Goal: Task Accomplishment & Management: Use online tool/utility

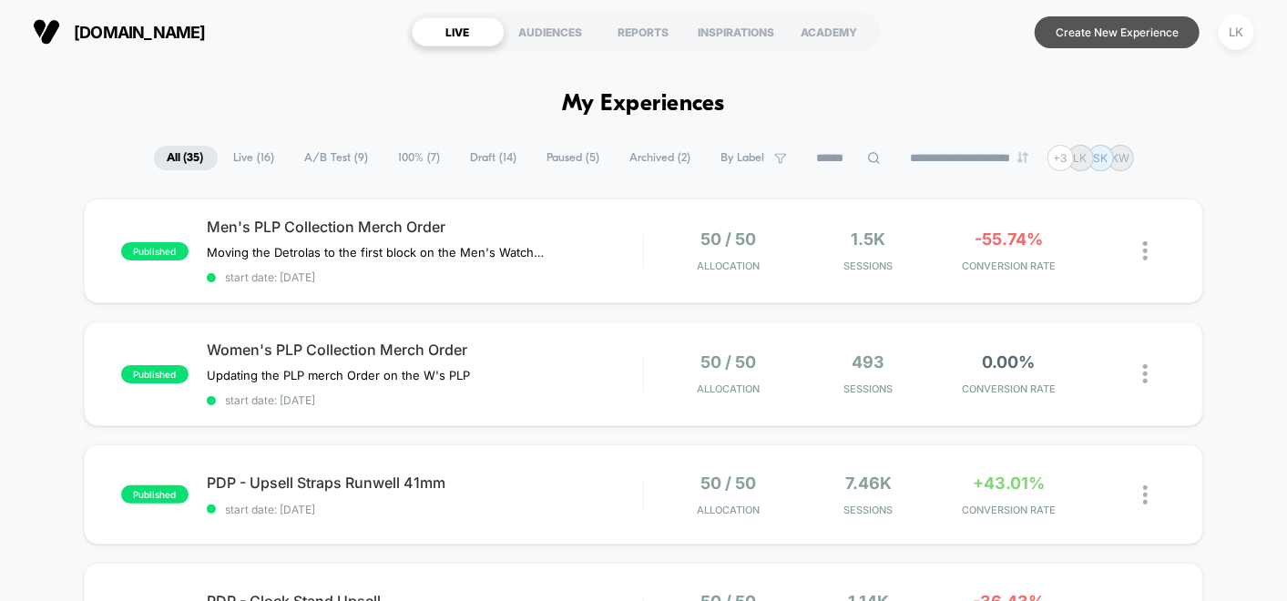
click at [1077, 31] on button "Create New Experience" at bounding box center [1117, 32] width 165 height 32
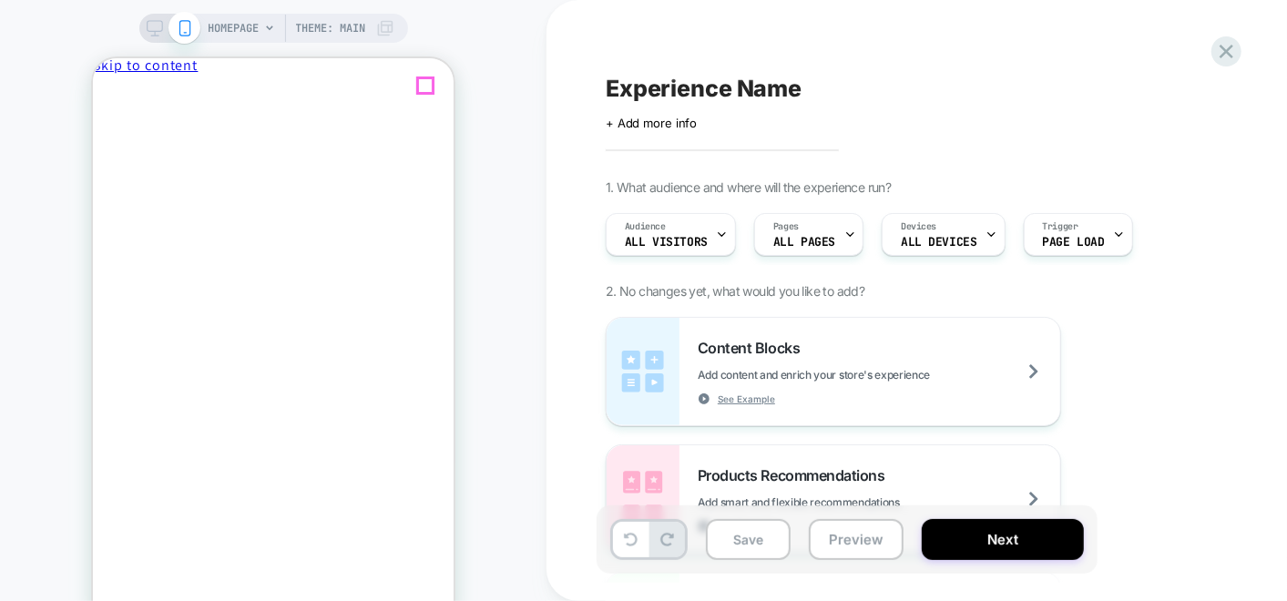
click at [171, 89] on span "Close drawer" at bounding box center [135, 96] width 72 height 14
click at [260, 26] on div "HOMEPAGE Theme: MAIN" at bounding box center [302, 28] width 186 height 29
click at [237, 23] on span "HOMEPAGE" at bounding box center [234, 28] width 51 height 29
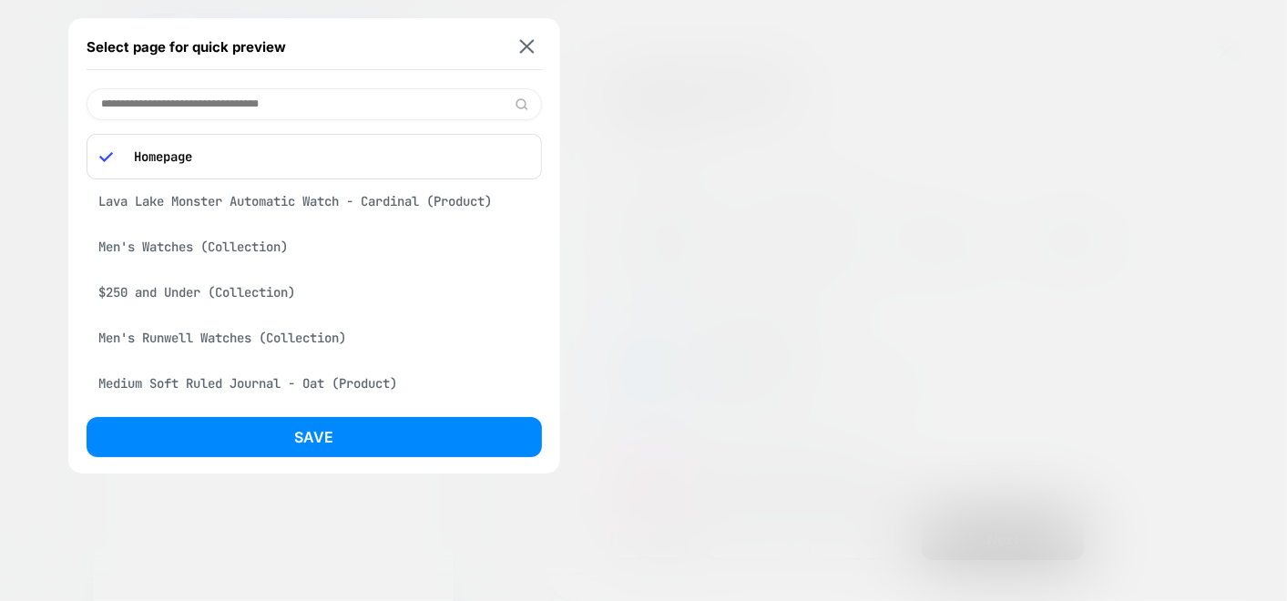
click at [360, 156] on p "Homepage" at bounding box center [327, 156] width 404 height 16
click at [520, 47] on img at bounding box center [527, 47] width 15 height 14
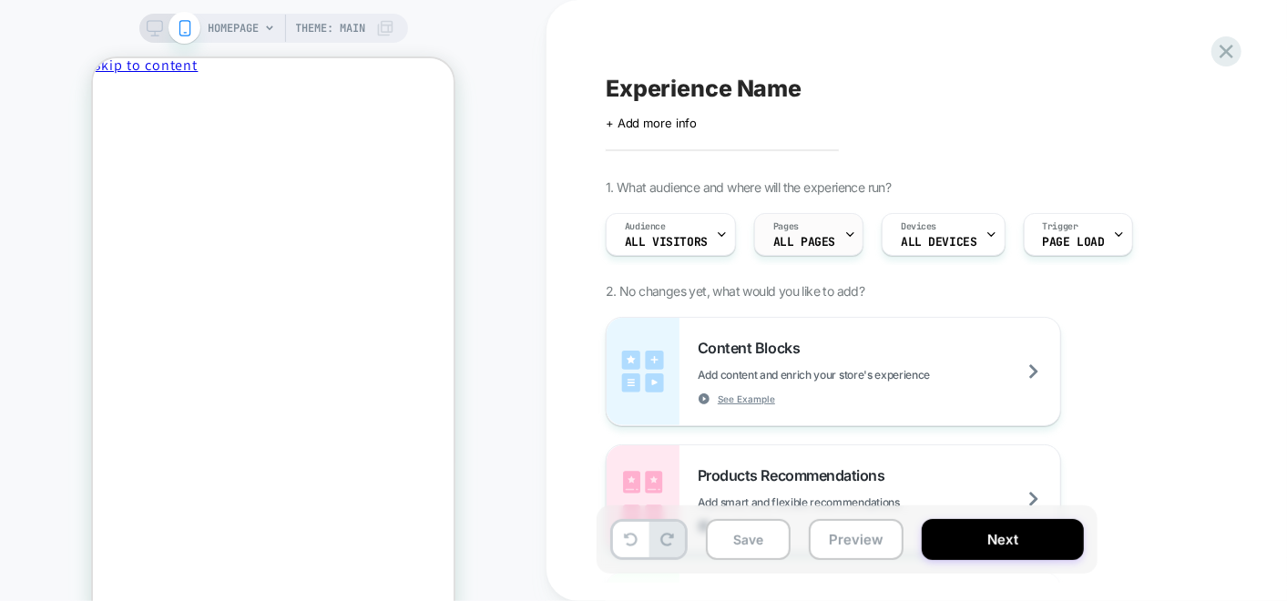
click at [831, 226] on div "Pages ALL PAGES" at bounding box center [804, 234] width 98 height 41
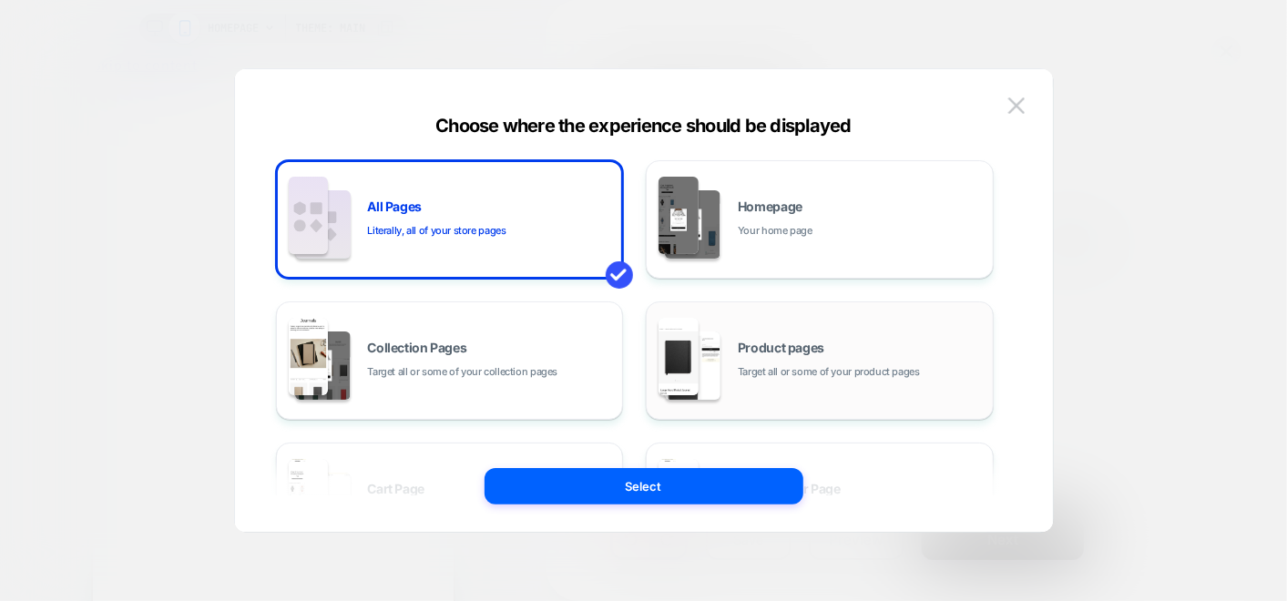
click at [903, 374] on span "Target all or some of your product pages" at bounding box center [829, 371] width 182 height 17
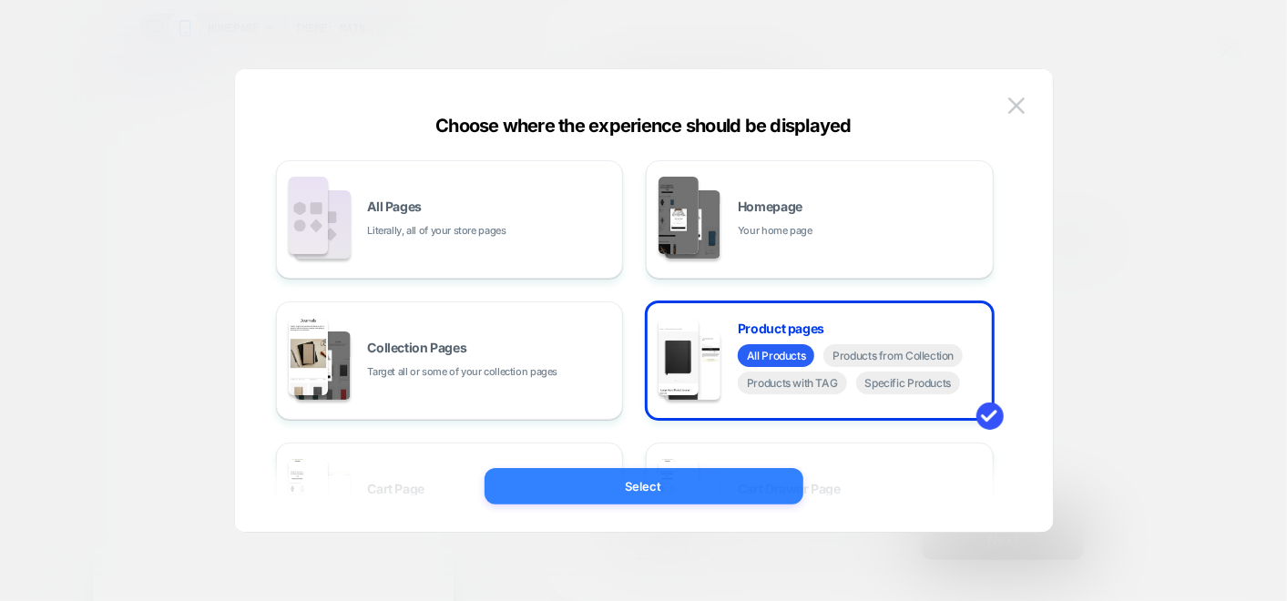
click at [727, 481] on button "Select" at bounding box center [644, 486] width 319 height 36
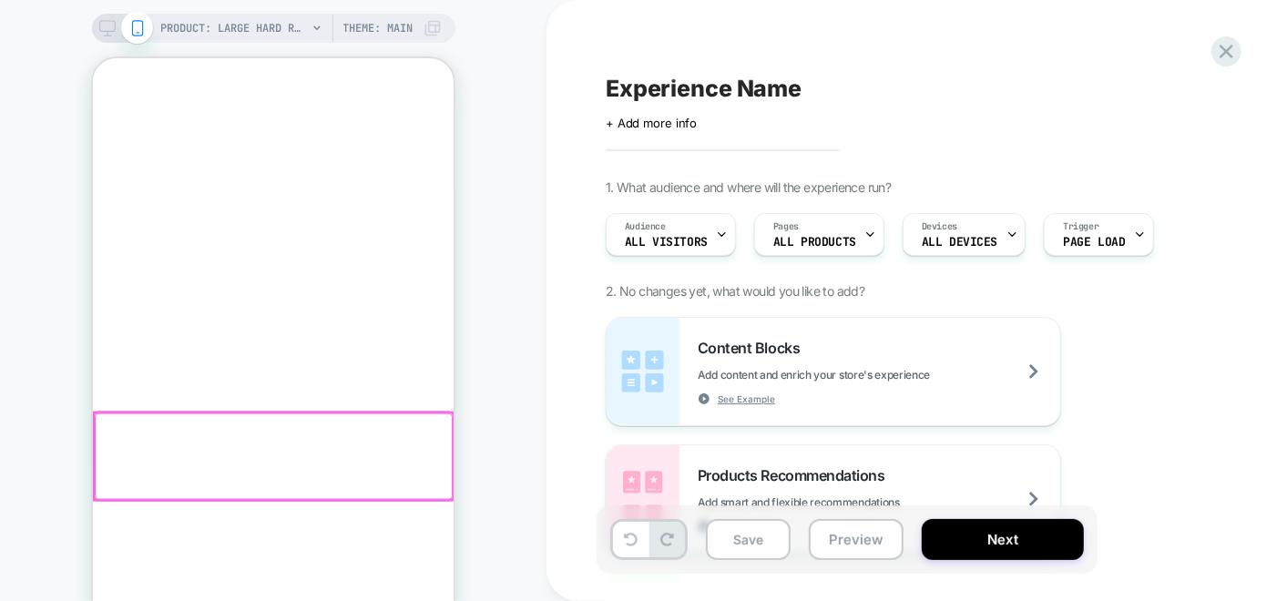
scroll to position [1618, 0]
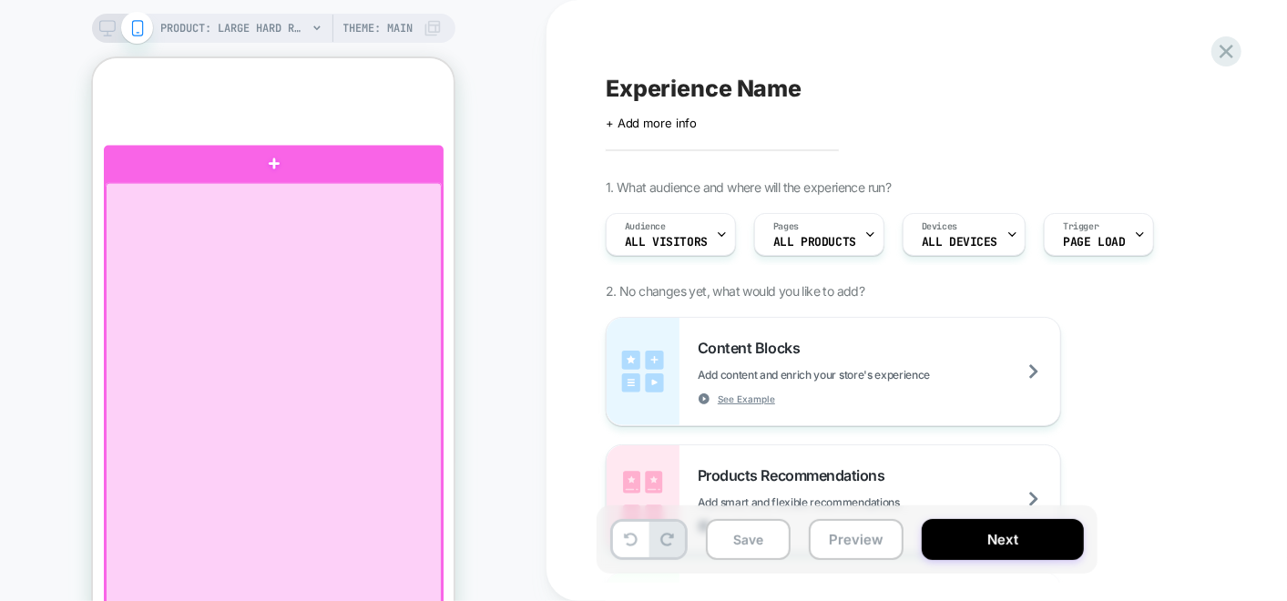
click at [266, 277] on div at bounding box center [273, 473] width 336 height 583
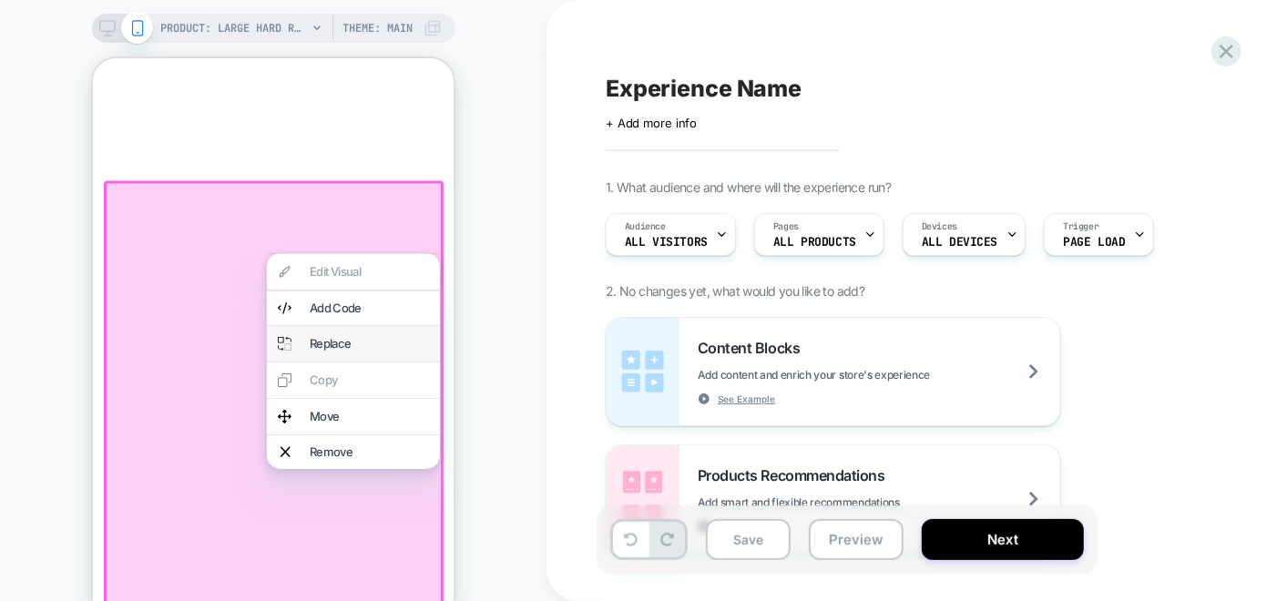
click at [329, 345] on div "Replace" at bounding box center [368, 343] width 119 height 12
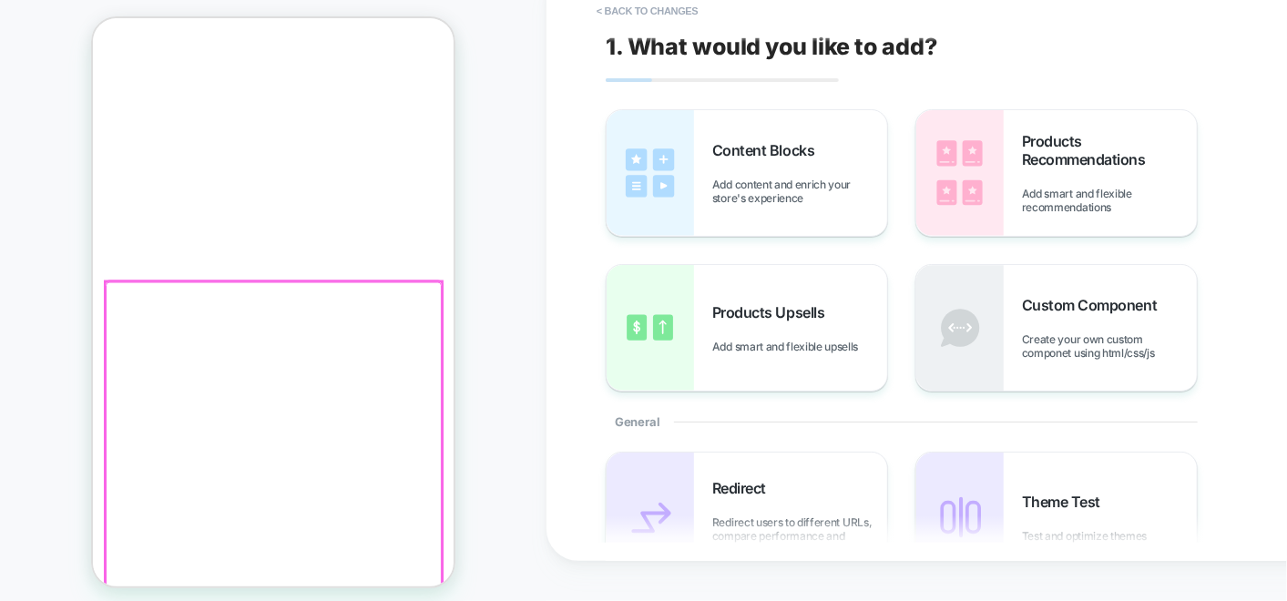
scroll to position [41, 0]
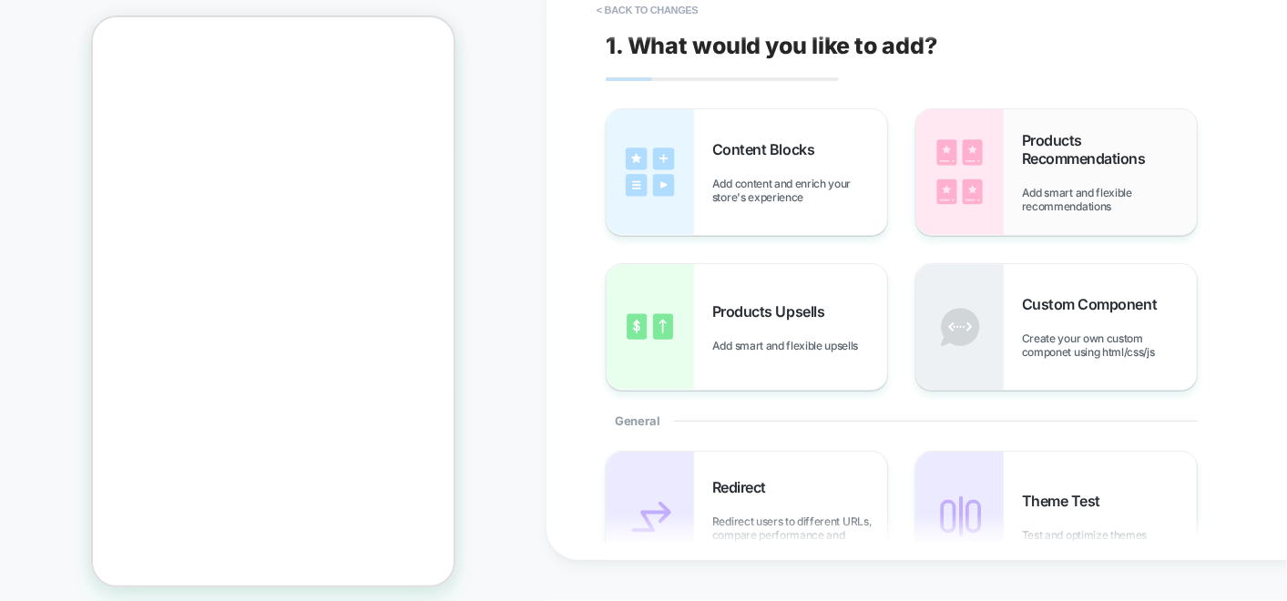
click at [1124, 153] on span "Products Recommendations" at bounding box center [1109, 149] width 175 height 36
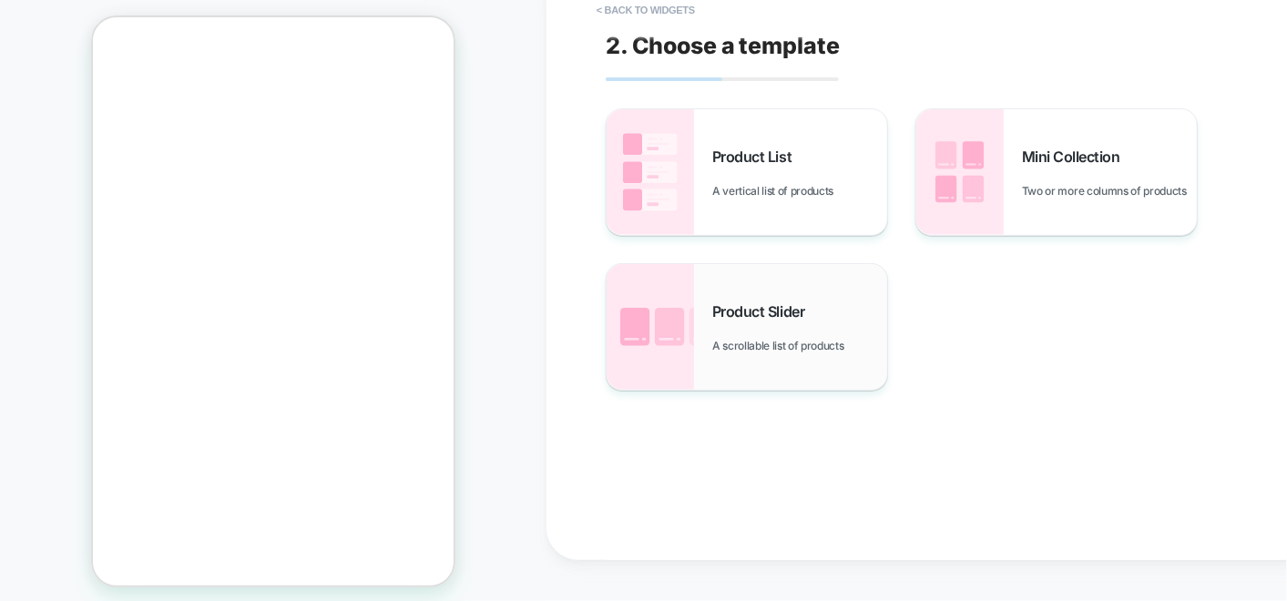
scroll to position [1566, 0]
click at [620, 10] on button "< Back to widgets" at bounding box center [645, 9] width 117 height 29
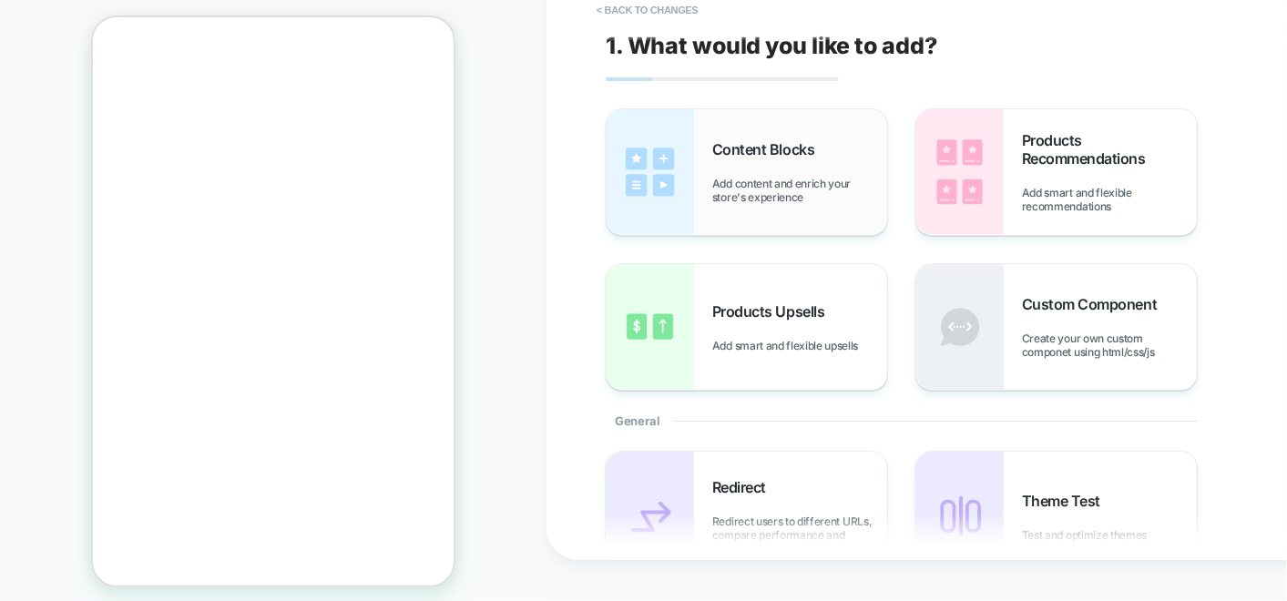
scroll to position [1479, 0]
click at [769, 189] on span "Add content and enrich your store's experience" at bounding box center [799, 190] width 175 height 27
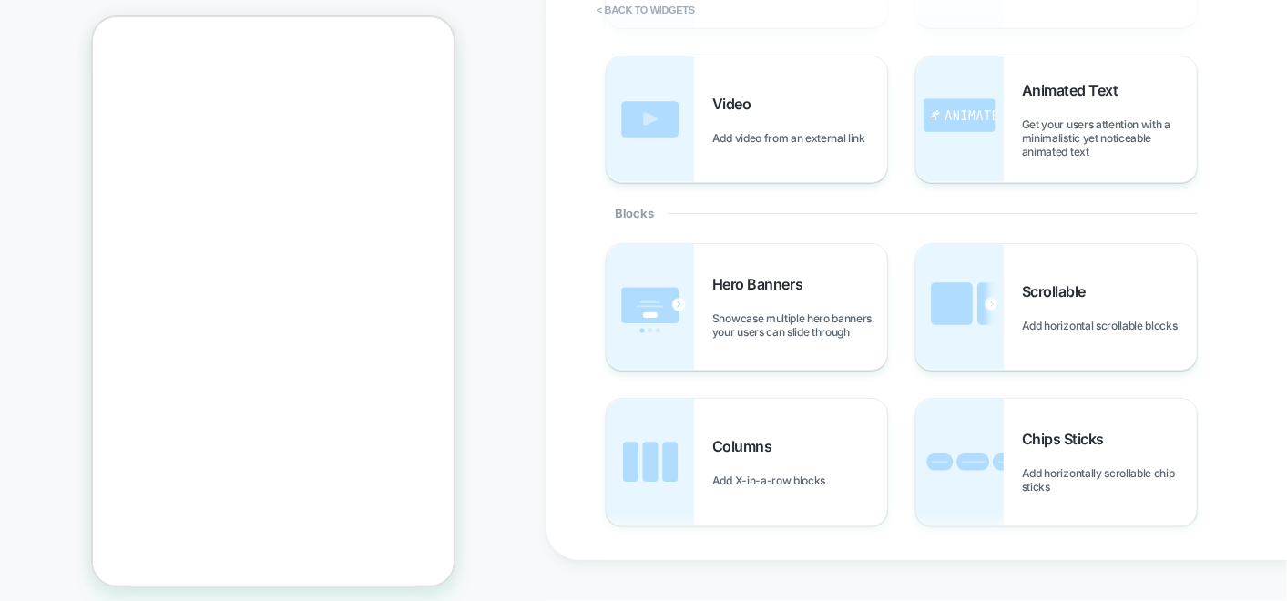
scroll to position [202, 0]
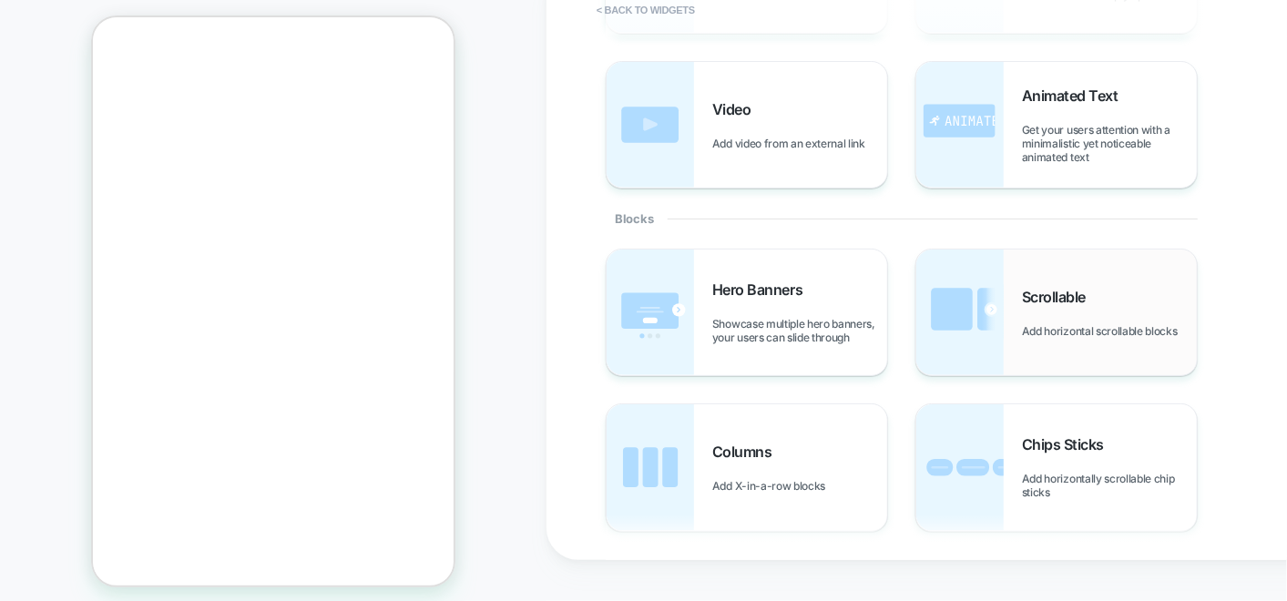
click at [1083, 307] on div "Scrollable Add horizontal scrollable blocks" at bounding box center [1109, 313] width 175 height 50
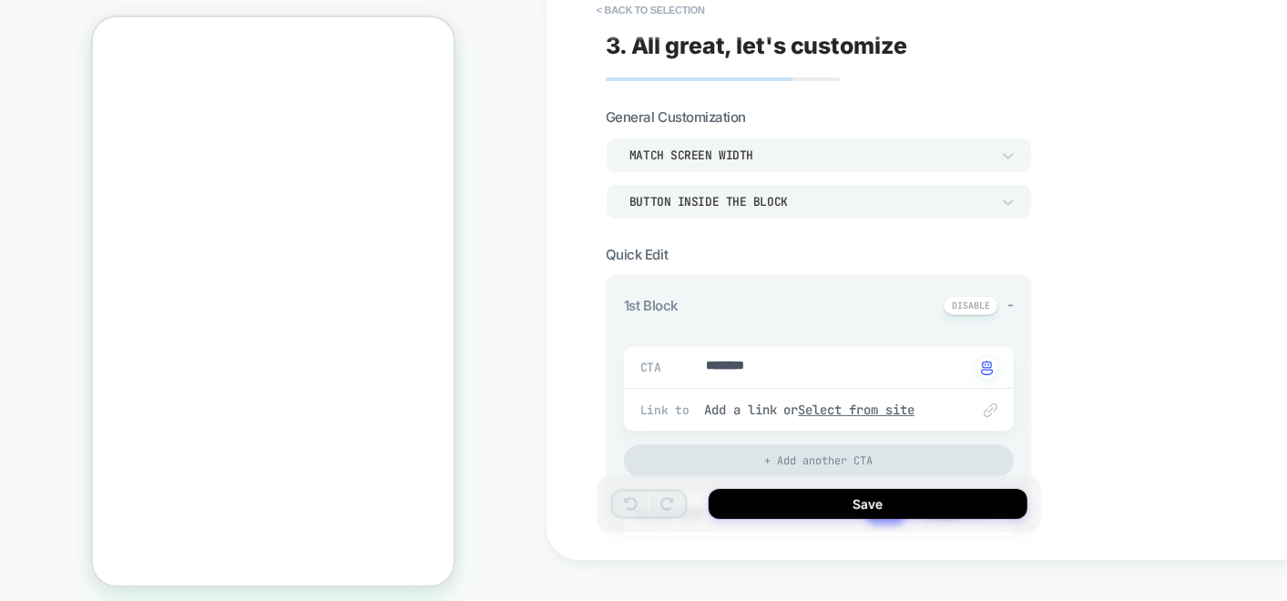
type textarea "*"
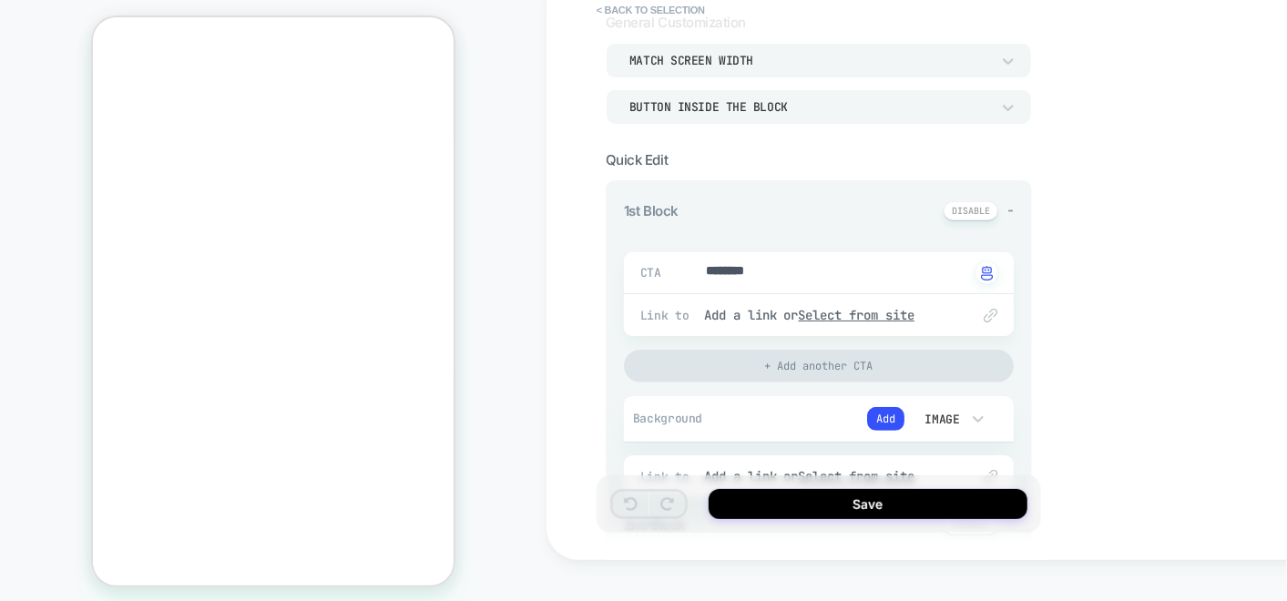
scroll to position [0, 0]
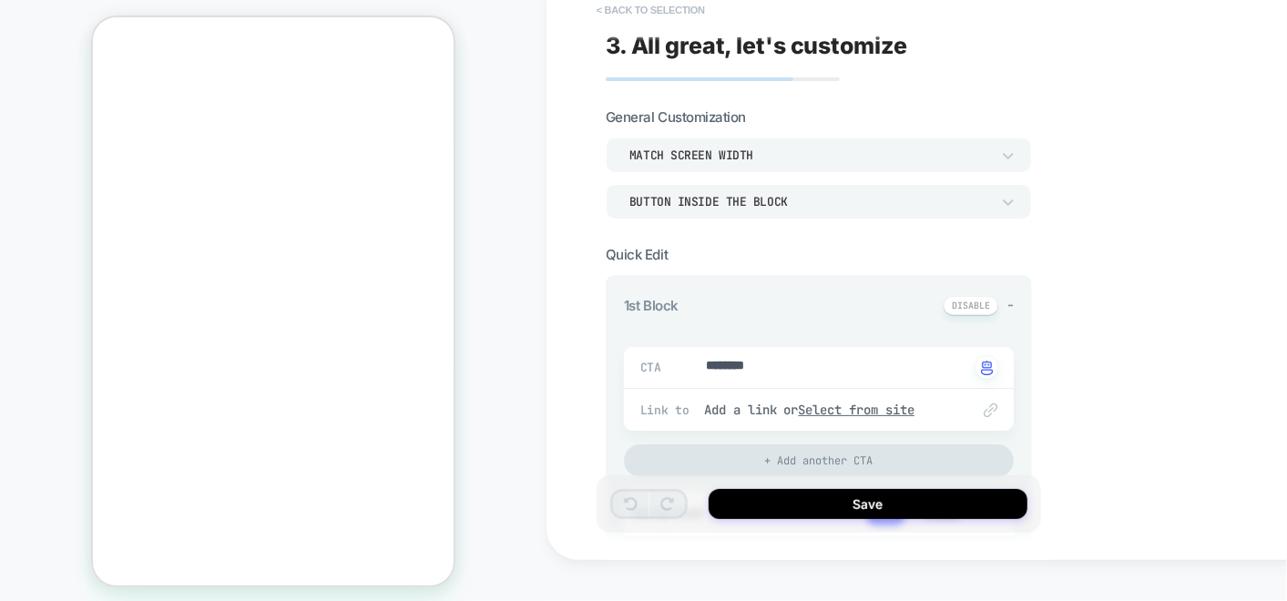
click at [645, 8] on button "< Back to selection" at bounding box center [650, 9] width 127 height 29
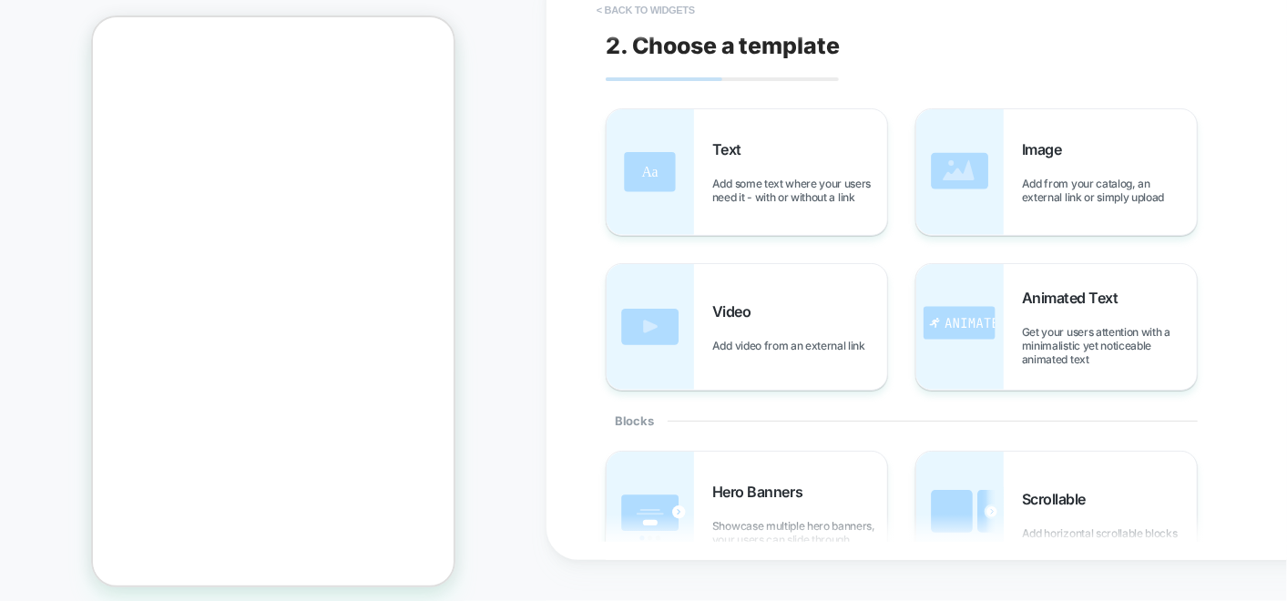
click at [688, 14] on button "< Back to widgets" at bounding box center [645, 9] width 117 height 29
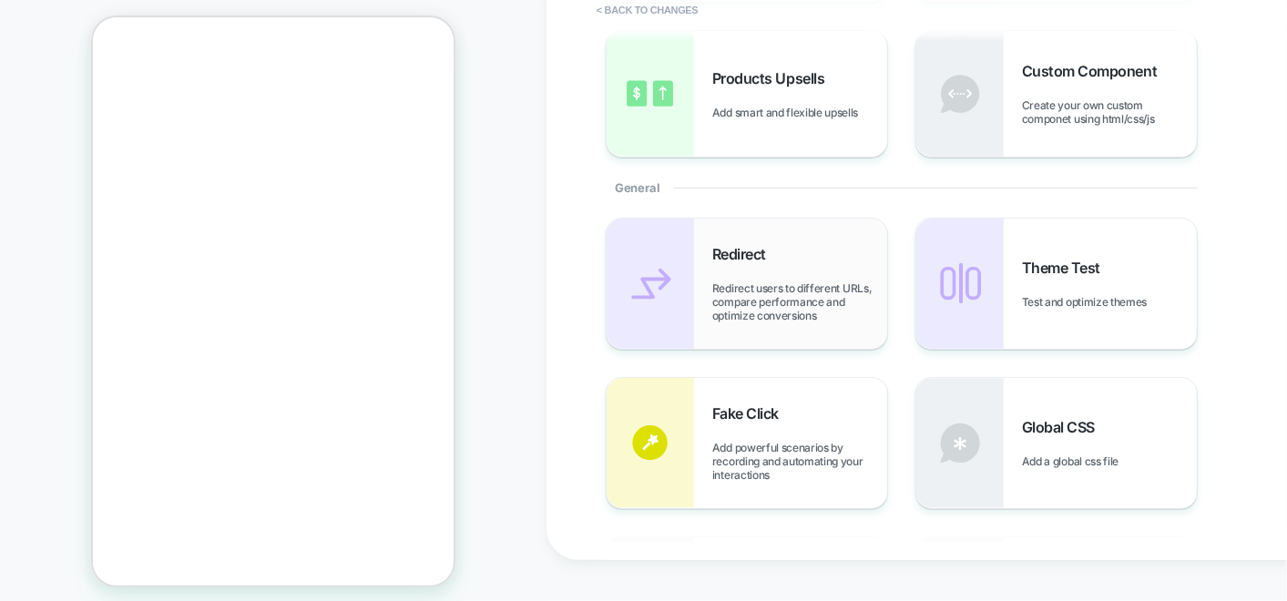
scroll to position [202, 0]
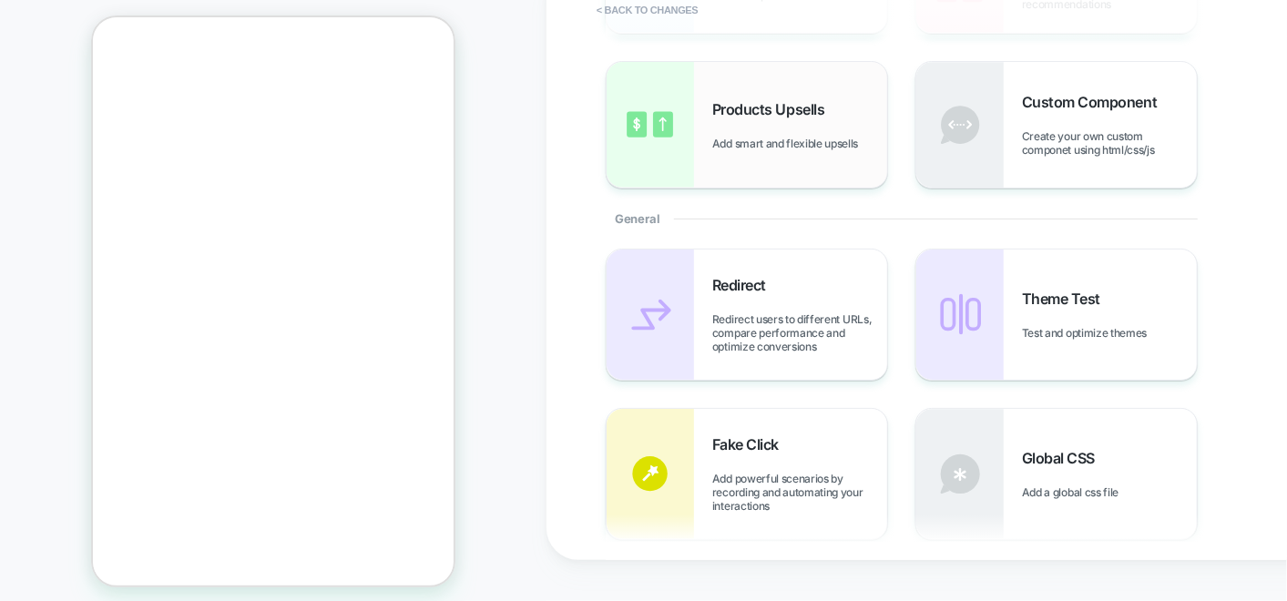
click at [783, 118] on div "Products Upsells Add smart and flexible upsells" at bounding box center [799, 125] width 175 height 50
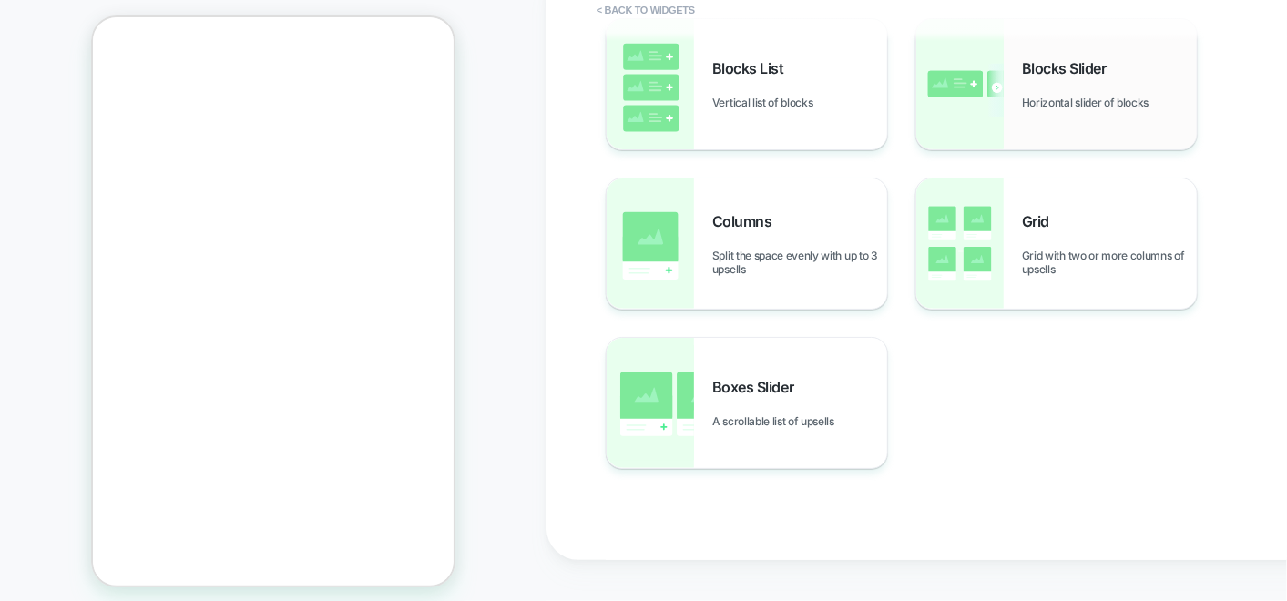
scroll to position [0, 0]
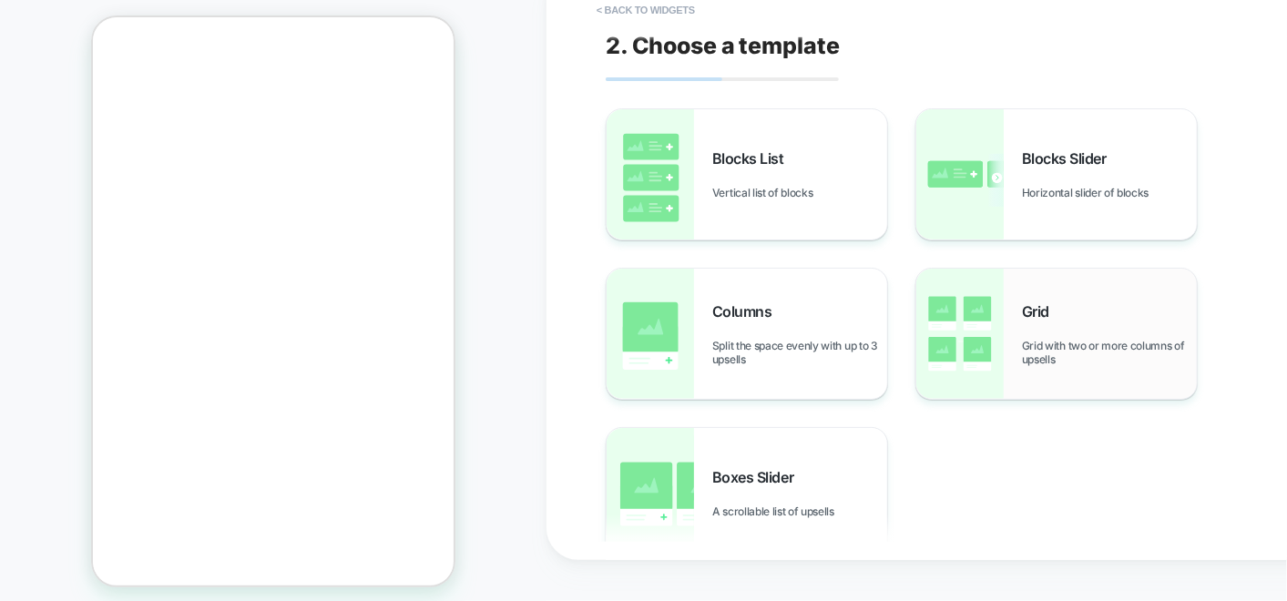
click at [1046, 339] on span "Grid with two or more columns of upsells" at bounding box center [1109, 352] width 175 height 27
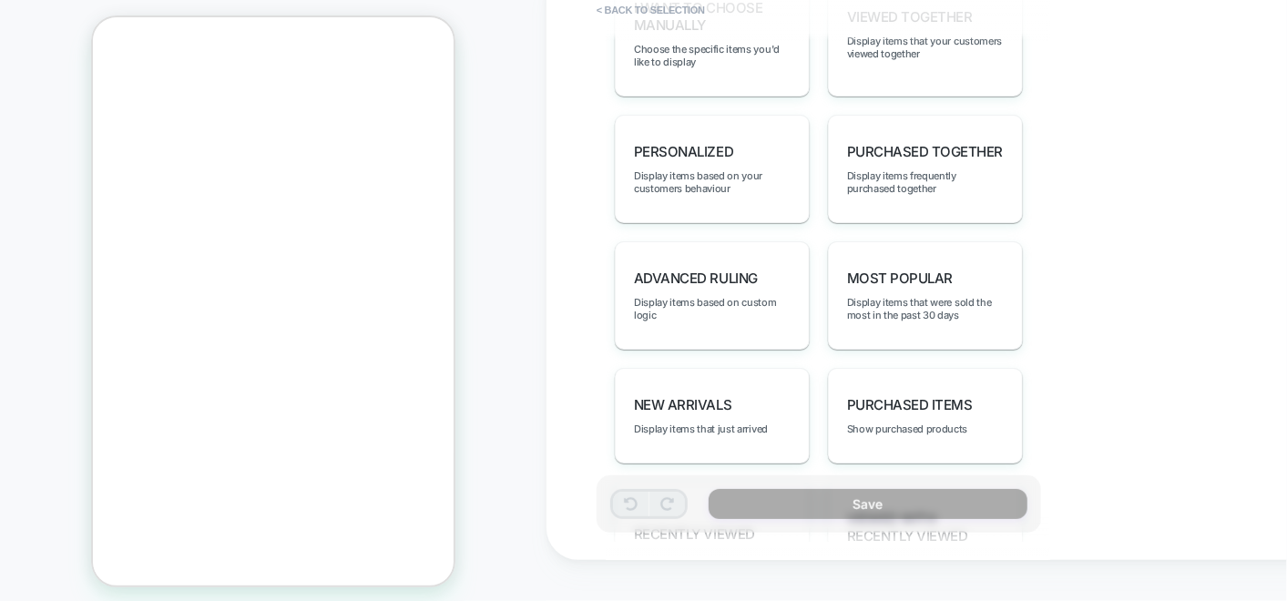
scroll to position [1113, 0]
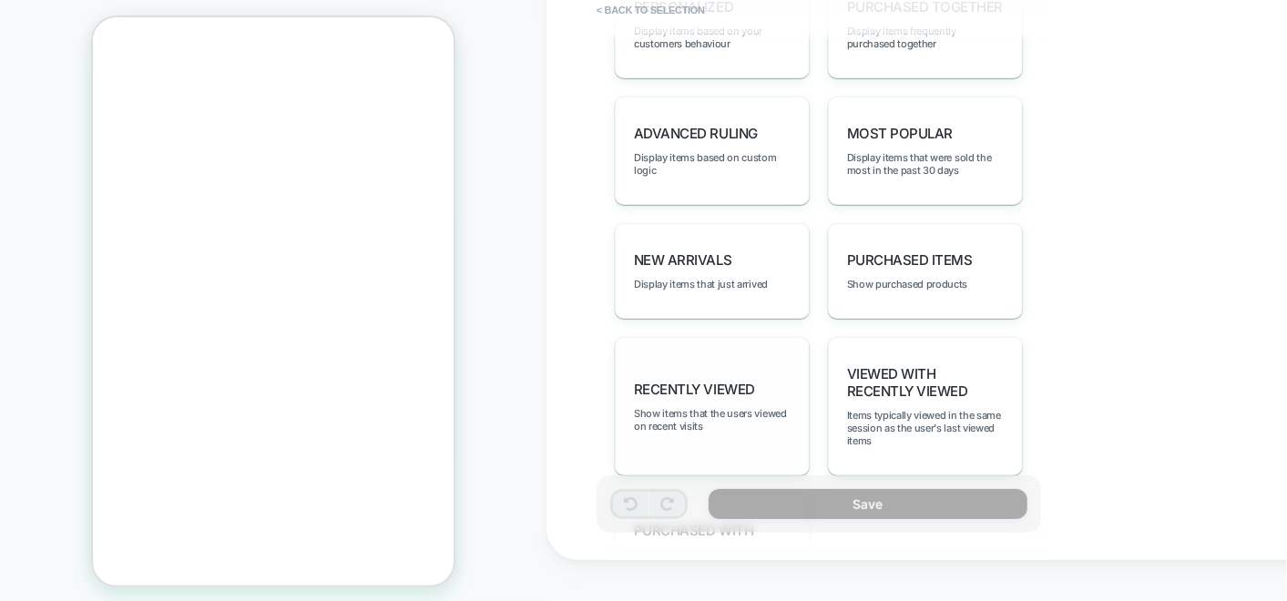
click at [740, 387] on div "Recently Viewed Show items that the users viewed on recent visits" at bounding box center [712, 406] width 195 height 138
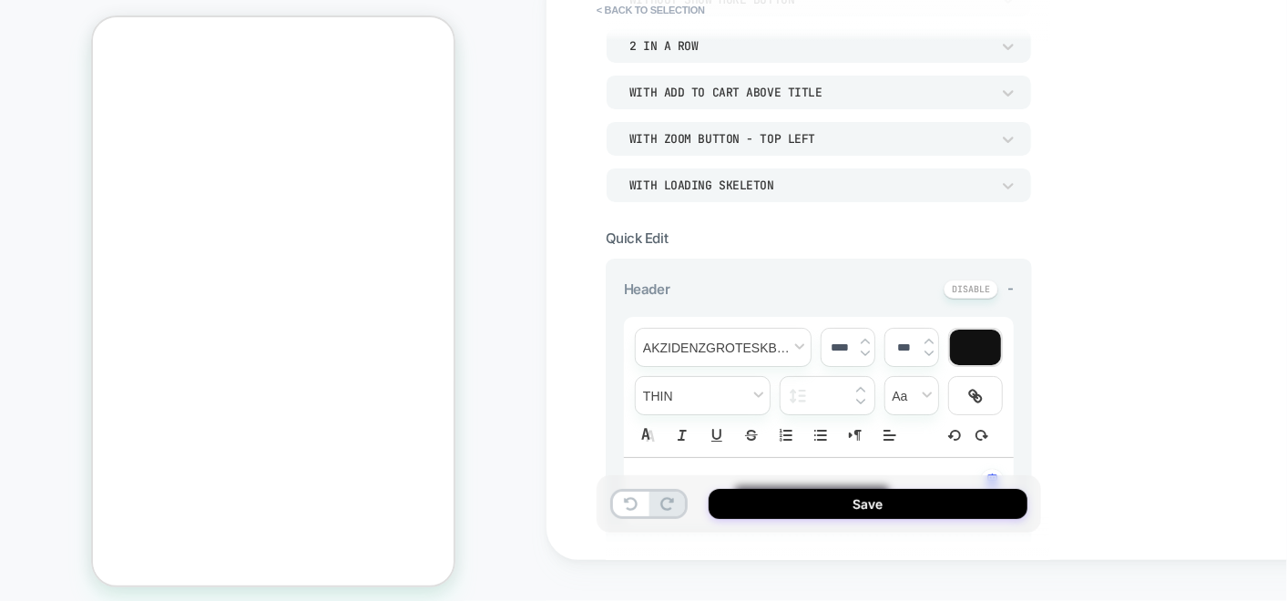
scroll to position [303, 0]
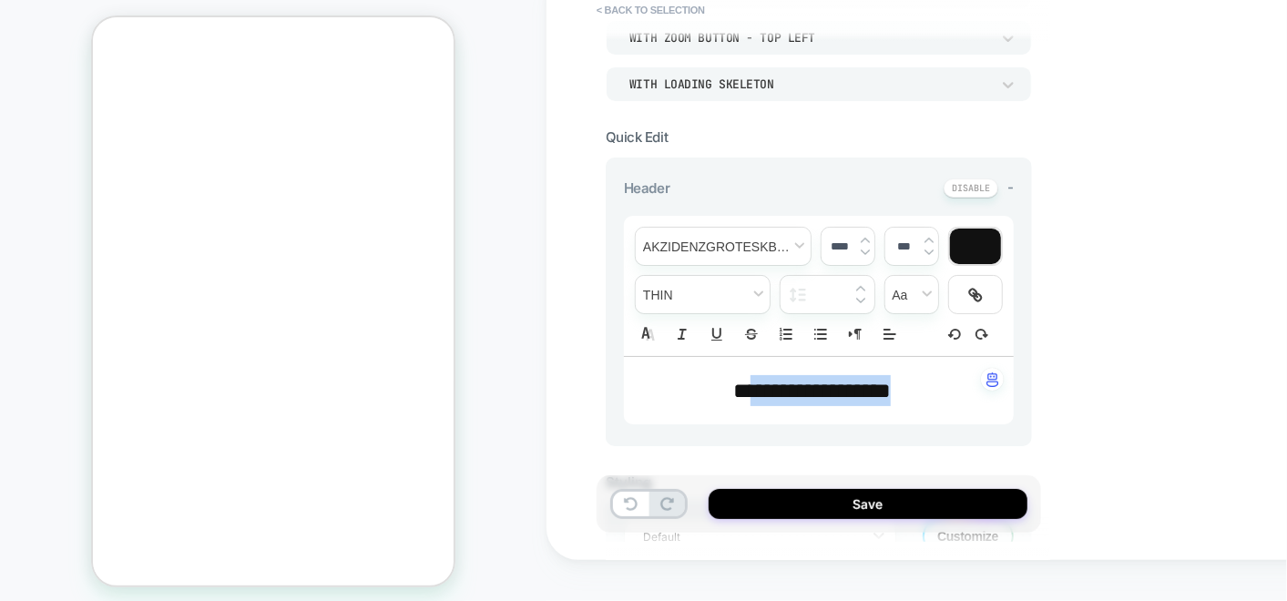
drag, startPoint x: 730, startPoint y: 381, endPoint x: 930, endPoint y: 394, distance: 199.9
click at [930, 394] on p "**********" at bounding box center [812, 390] width 340 height 31
type input "****"
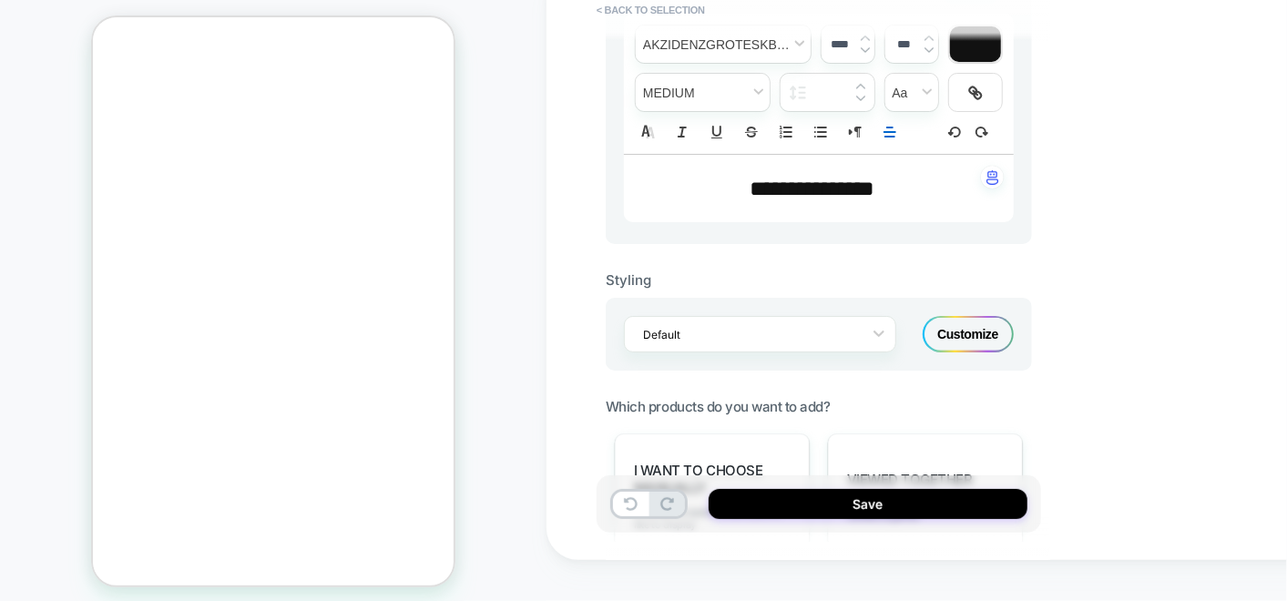
scroll to position [1416, 0]
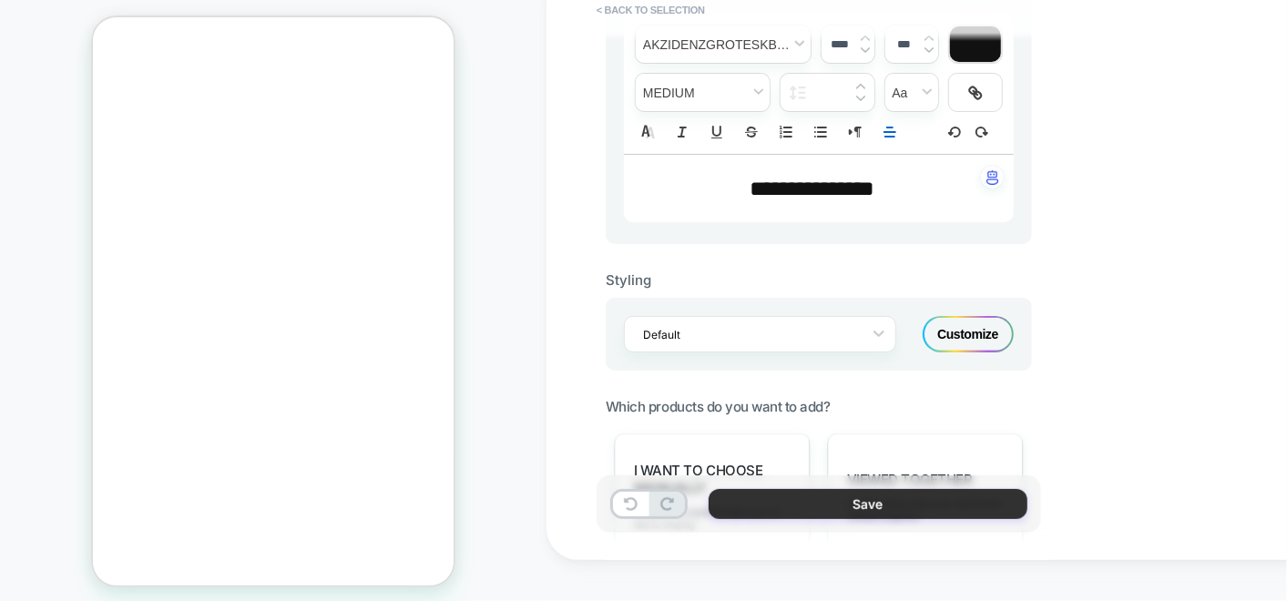
click at [811, 503] on button "Save" at bounding box center [868, 504] width 319 height 30
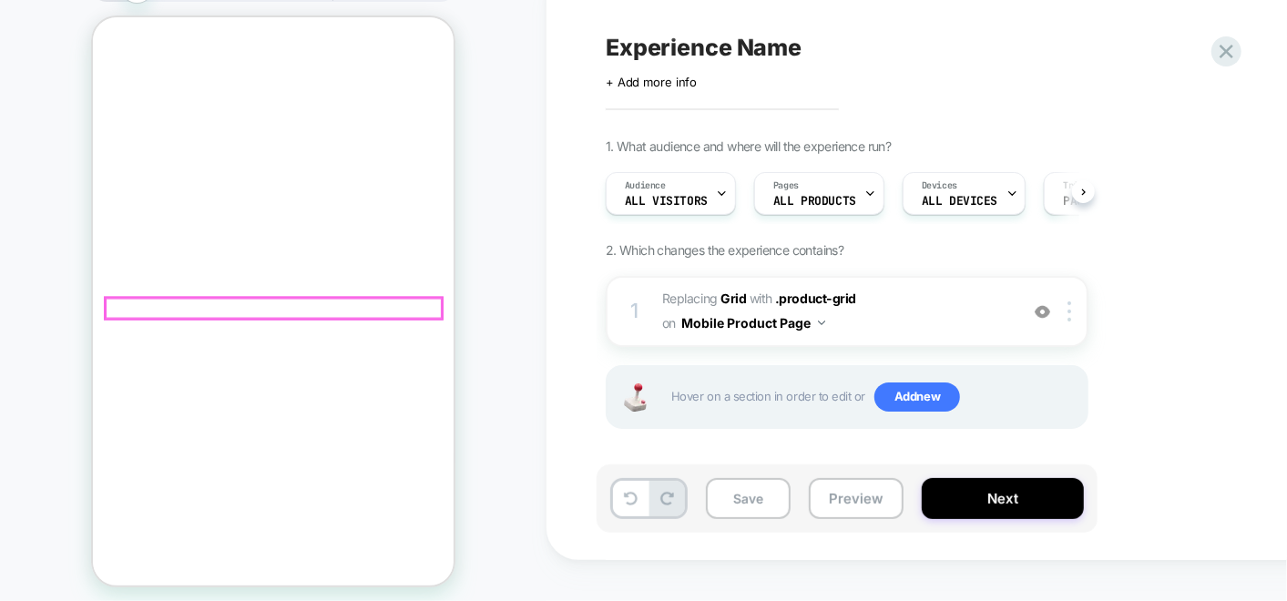
scroll to position [0, 0]
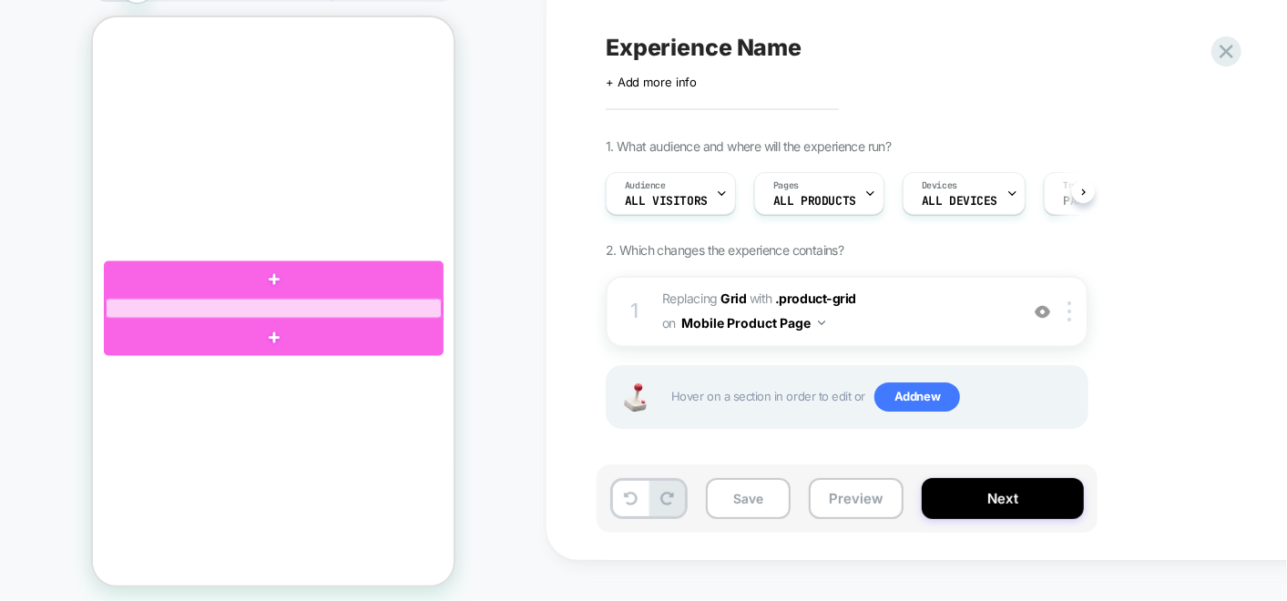
click at [260, 311] on div at bounding box center [273, 308] width 336 height 19
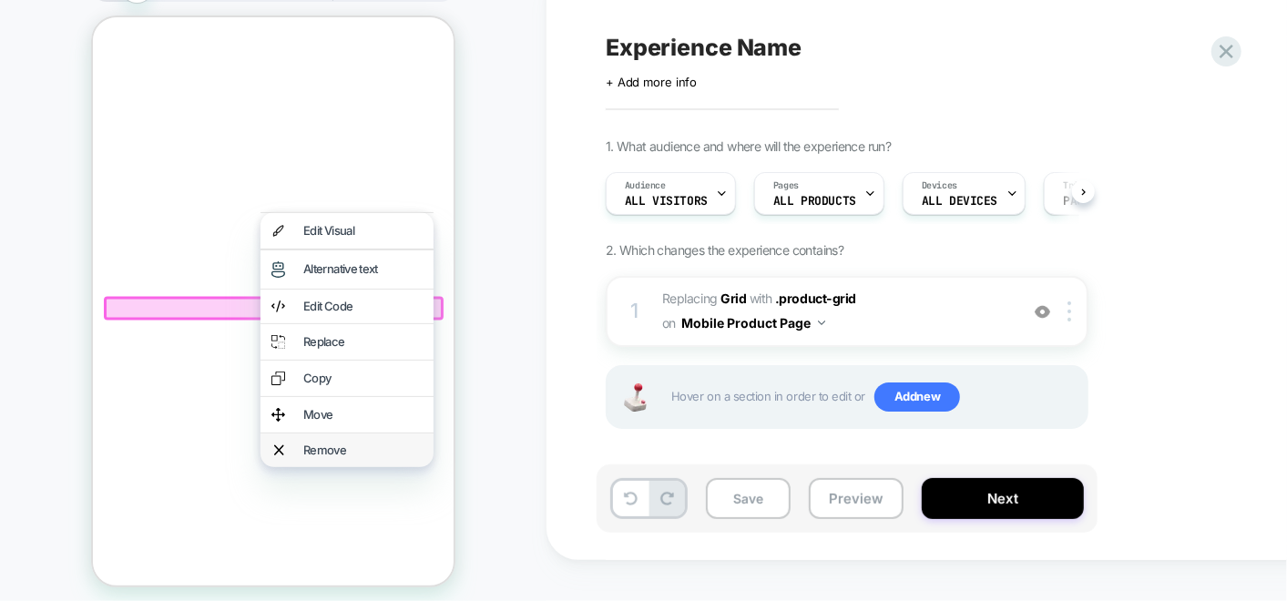
click at [349, 451] on div "Remove" at bounding box center [361, 450] width 119 height 12
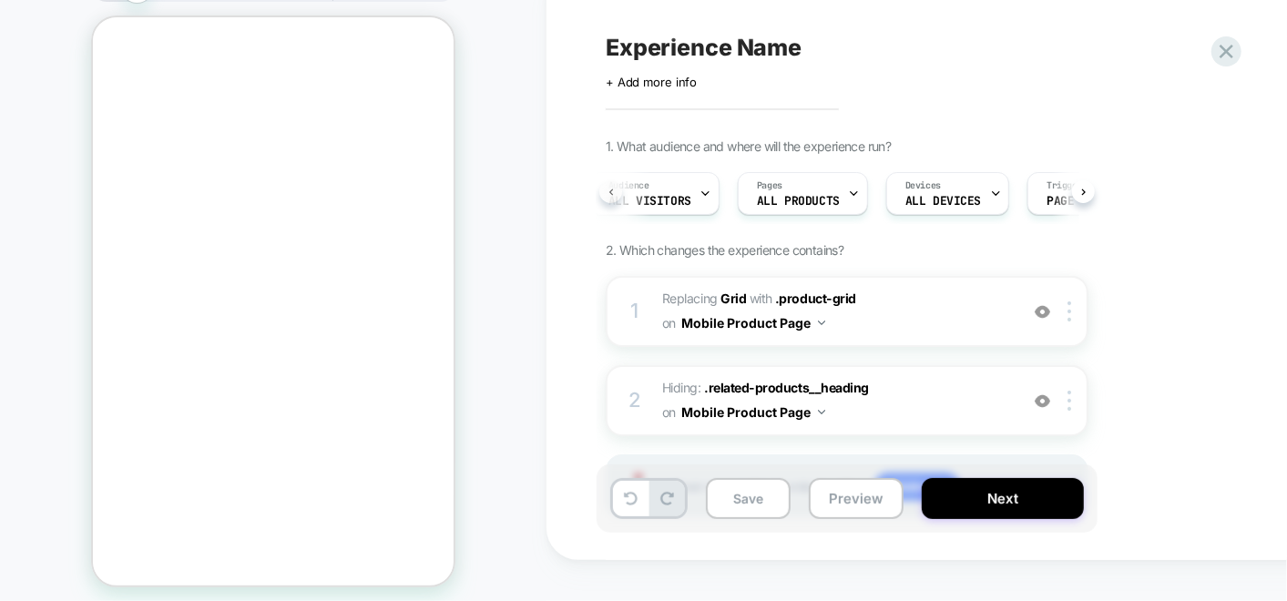
scroll to position [0, 5]
click at [913, 464] on div "Save Preview Next" at bounding box center [847, 498] width 501 height 68
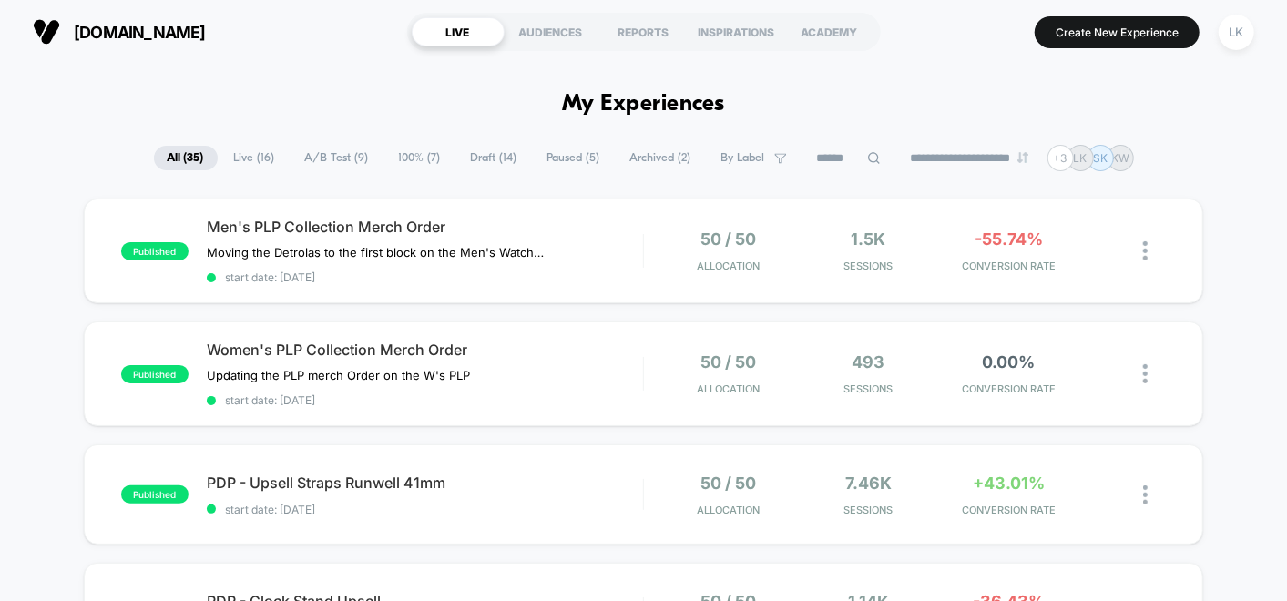
click at [254, 158] on span "Live ( 16 )" at bounding box center [254, 158] width 68 height 25
click at [340, 156] on span "A/B Test ( 9 )" at bounding box center [336, 158] width 91 height 25
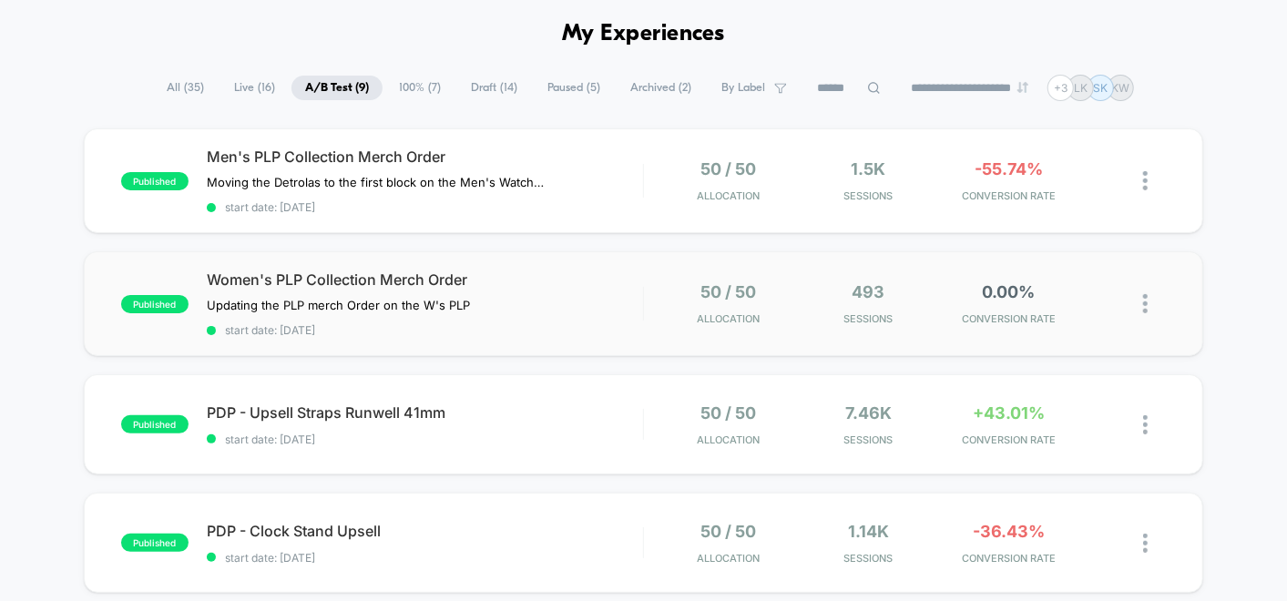
scroll to position [101, 0]
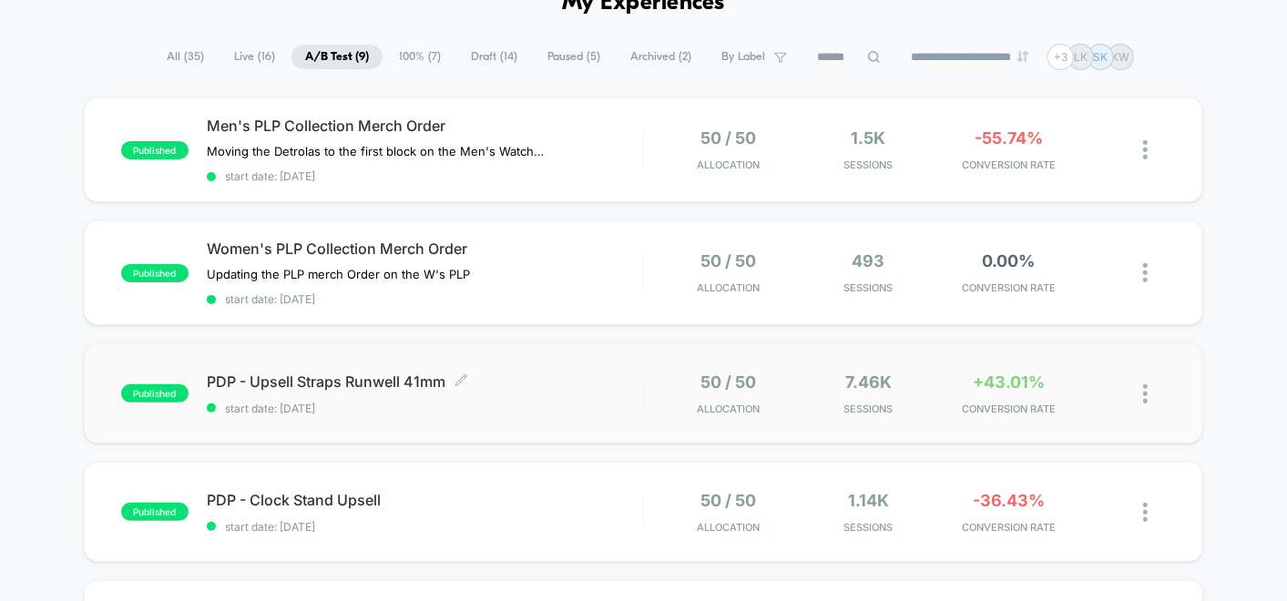
click at [624, 381] on span "PDP - Upsell Straps Runwell 41mm Click to edit experience details" at bounding box center [425, 381] width 436 height 18
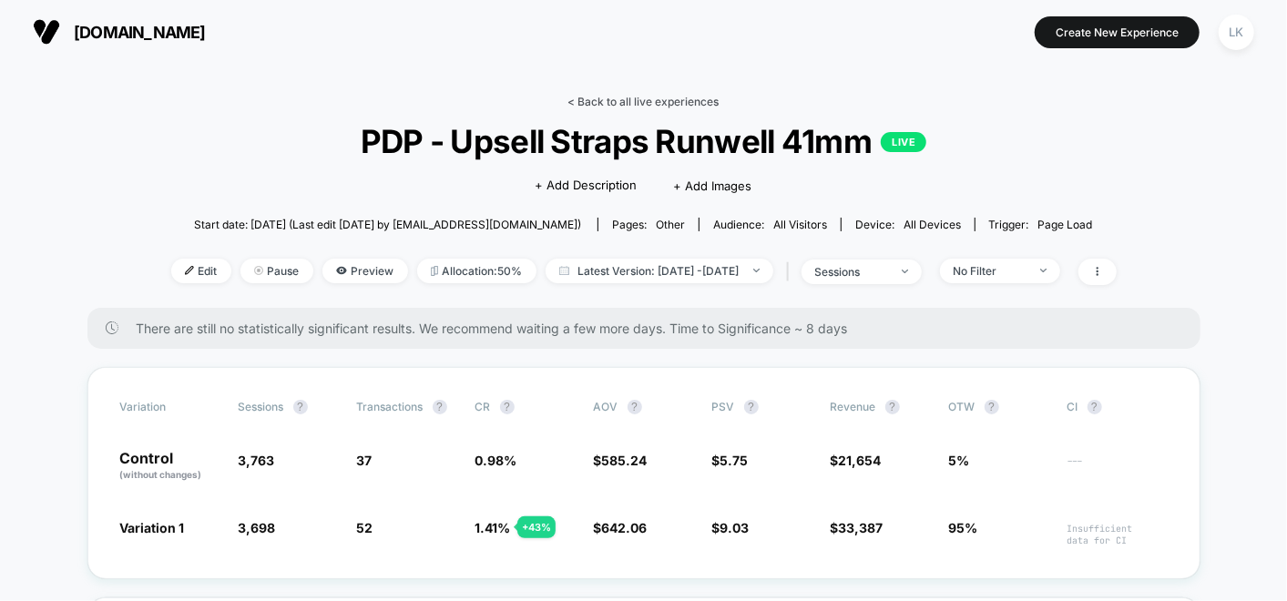
click at [642, 99] on link "< Back to all live experiences" at bounding box center [643, 102] width 151 height 14
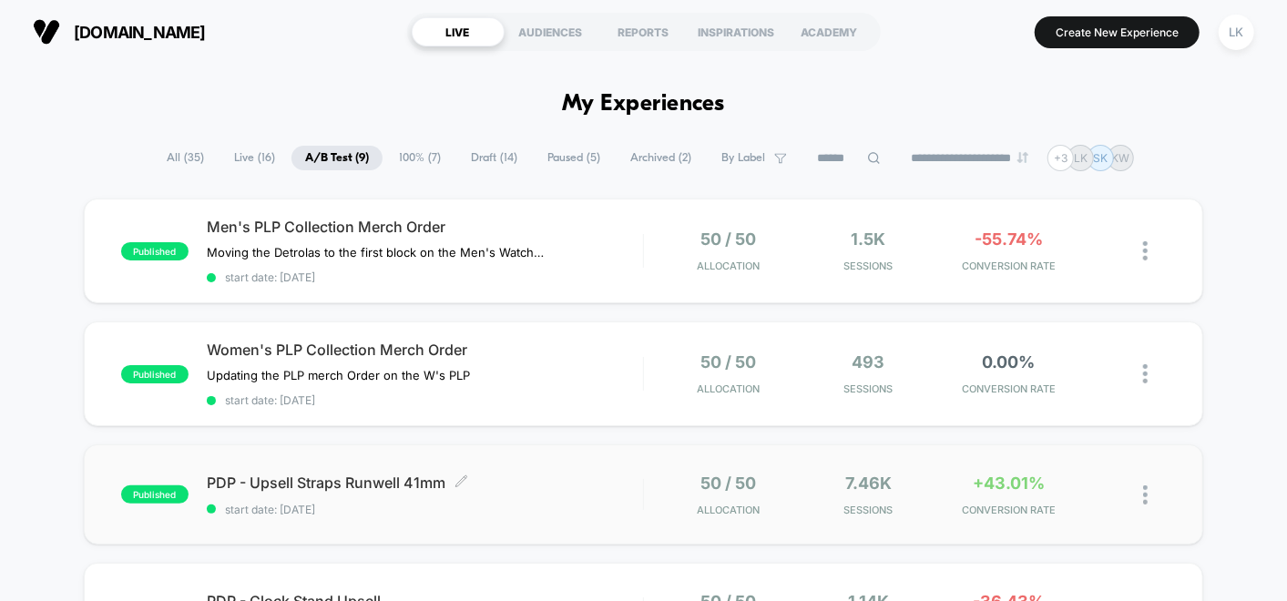
click at [573, 496] on div "PDP - Upsell Straps Runwell 41mm Click to edit experience details Click to edit…" at bounding box center [425, 495] width 436 height 43
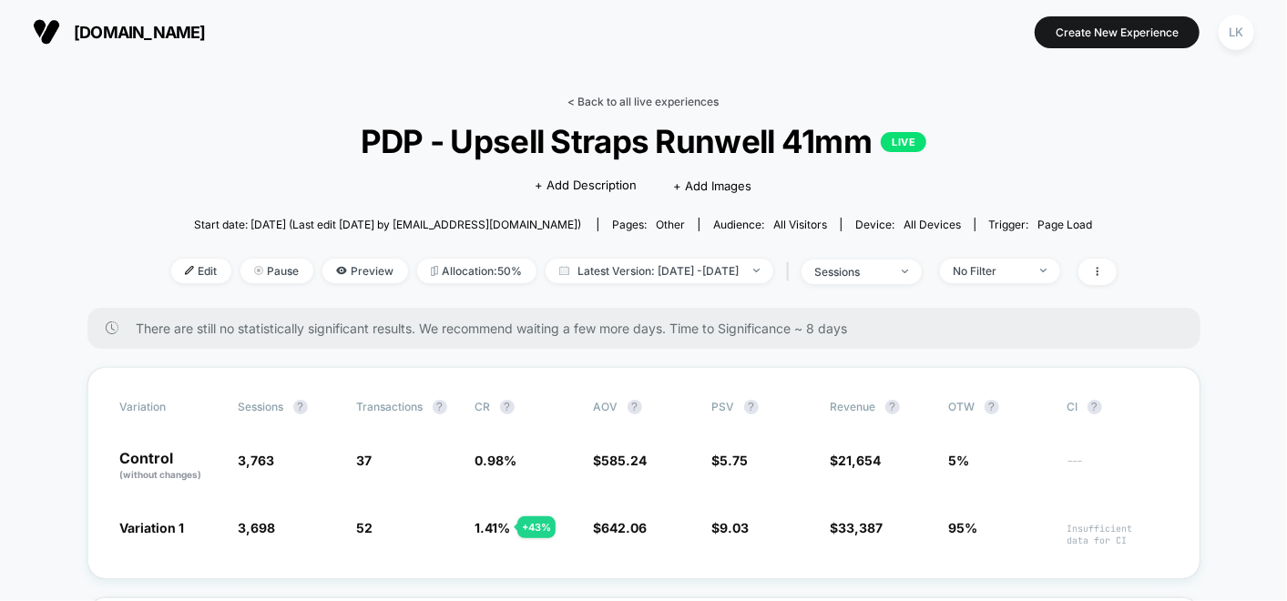
click at [645, 101] on link "< Back to all live experiences" at bounding box center [643, 102] width 151 height 14
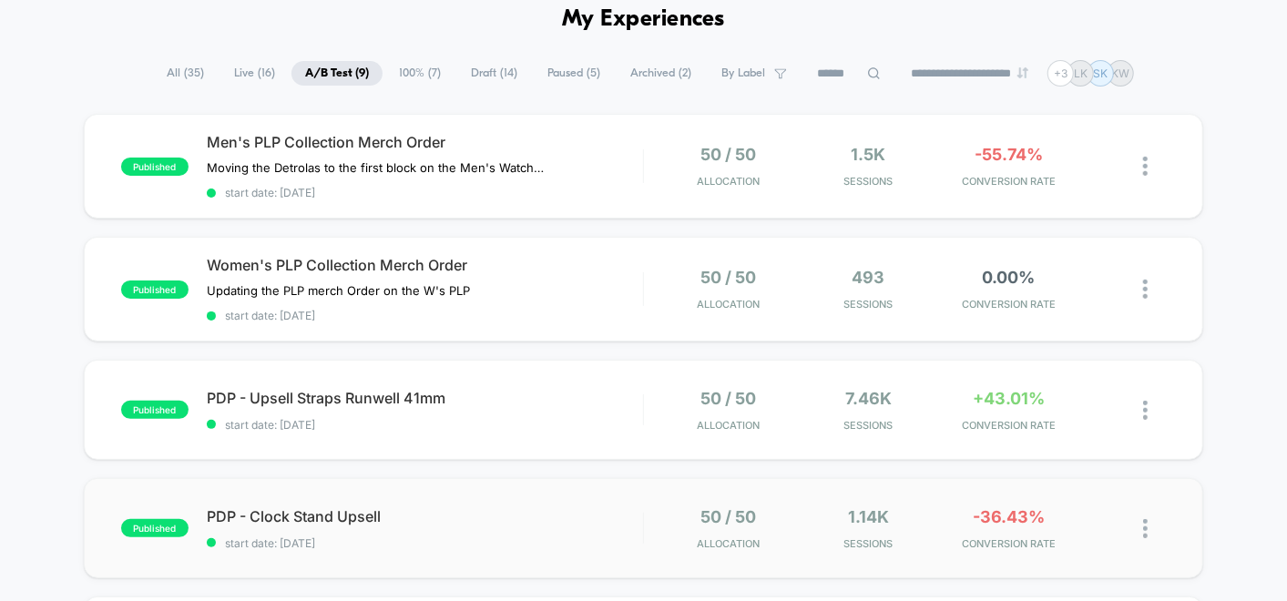
scroll to position [202, 0]
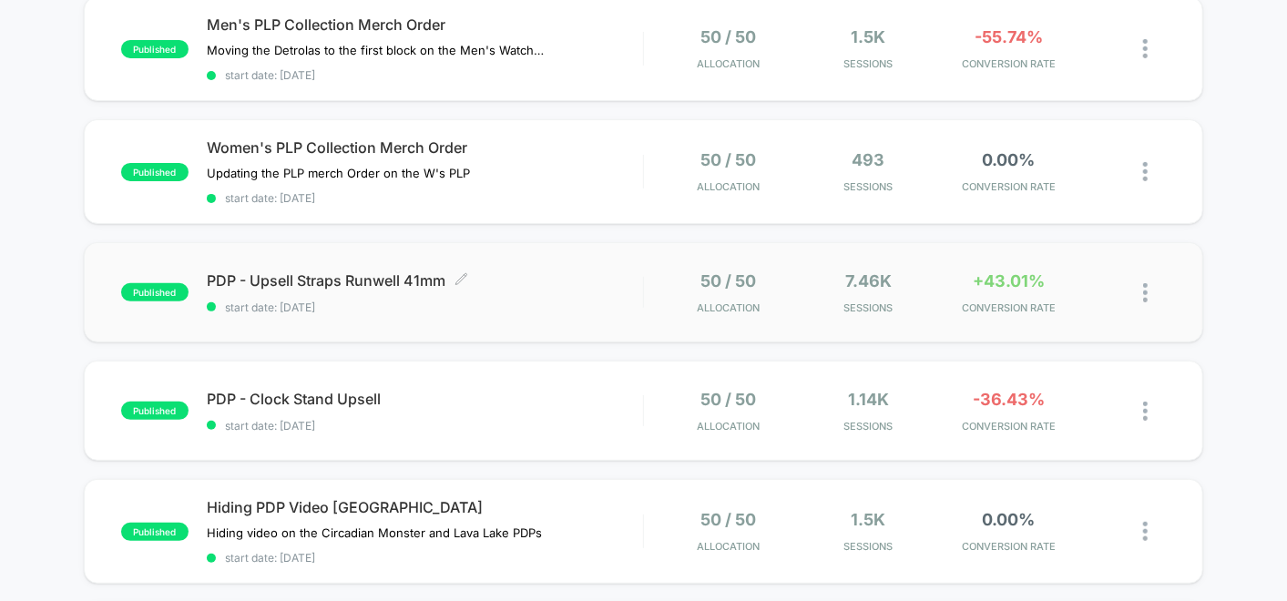
click at [566, 286] on div "PDP - Upsell Straps Runwell 41mm Click to edit experience details Click to edit…" at bounding box center [425, 292] width 436 height 43
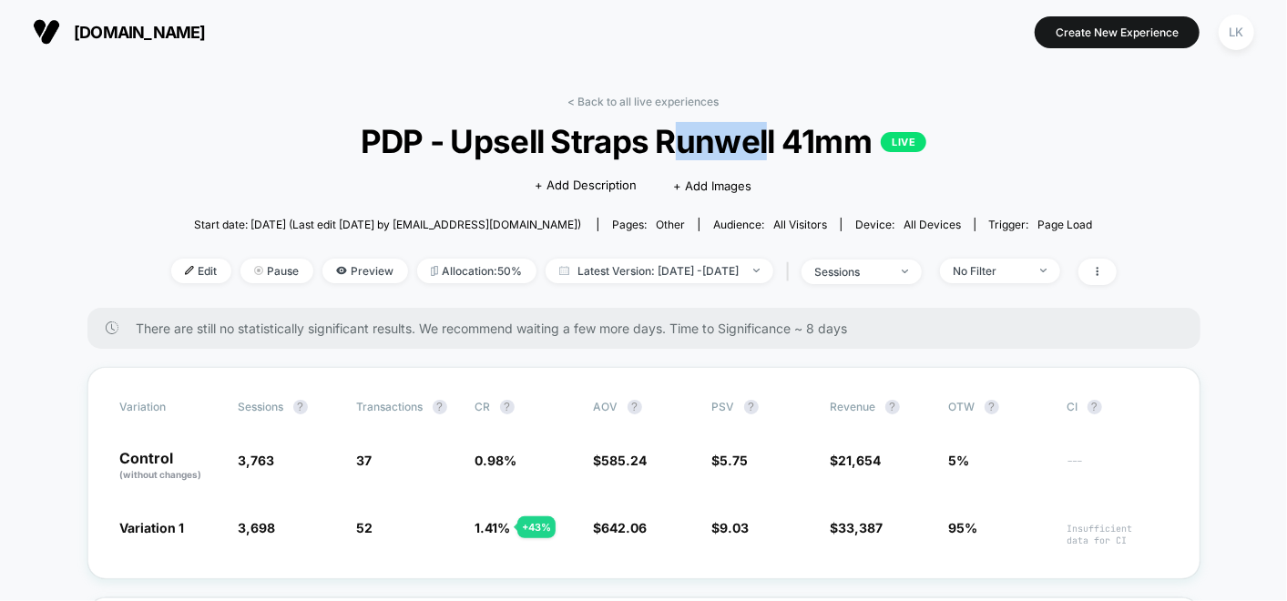
drag, startPoint x: 753, startPoint y: 146, endPoint x: 763, endPoint y: 140, distance: 11.4
click at [763, 140] on span "PDP - Upsell Straps Runwell 41mm LIVE" at bounding box center [643, 141] width 851 height 38
click at [486, 62] on div "shinola.com Create New Experience LK" at bounding box center [643, 32] width 1287 height 64
click at [641, 95] on link "< Back to all live experiences" at bounding box center [643, 102] width 151 height 14
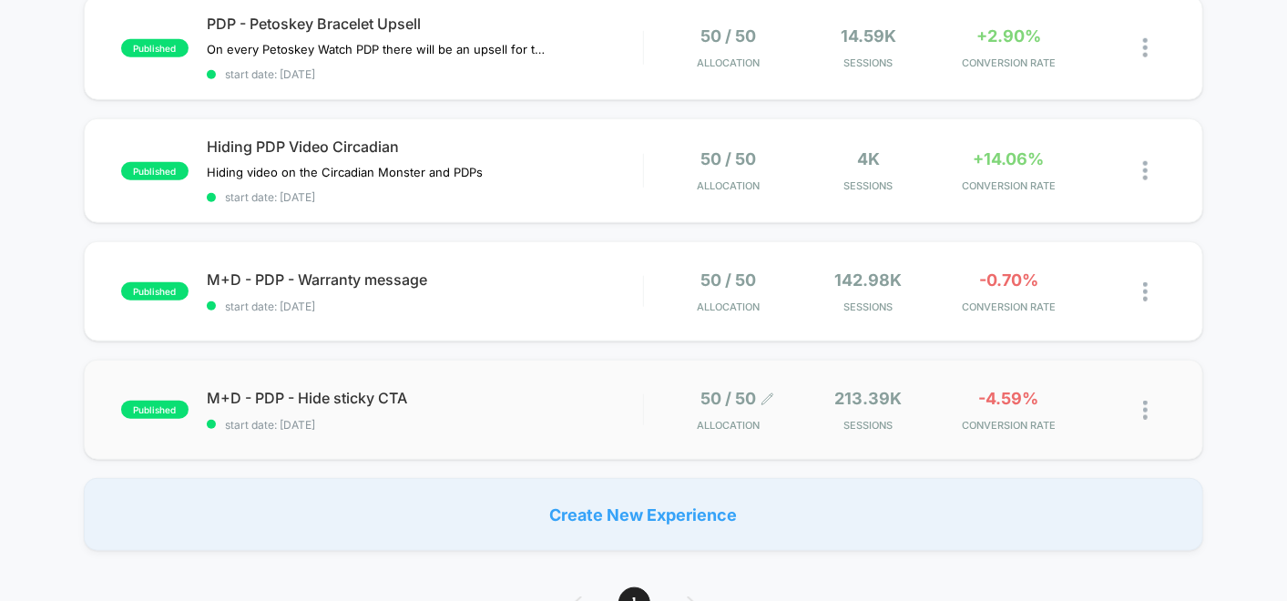
scroll to position [708, 0]
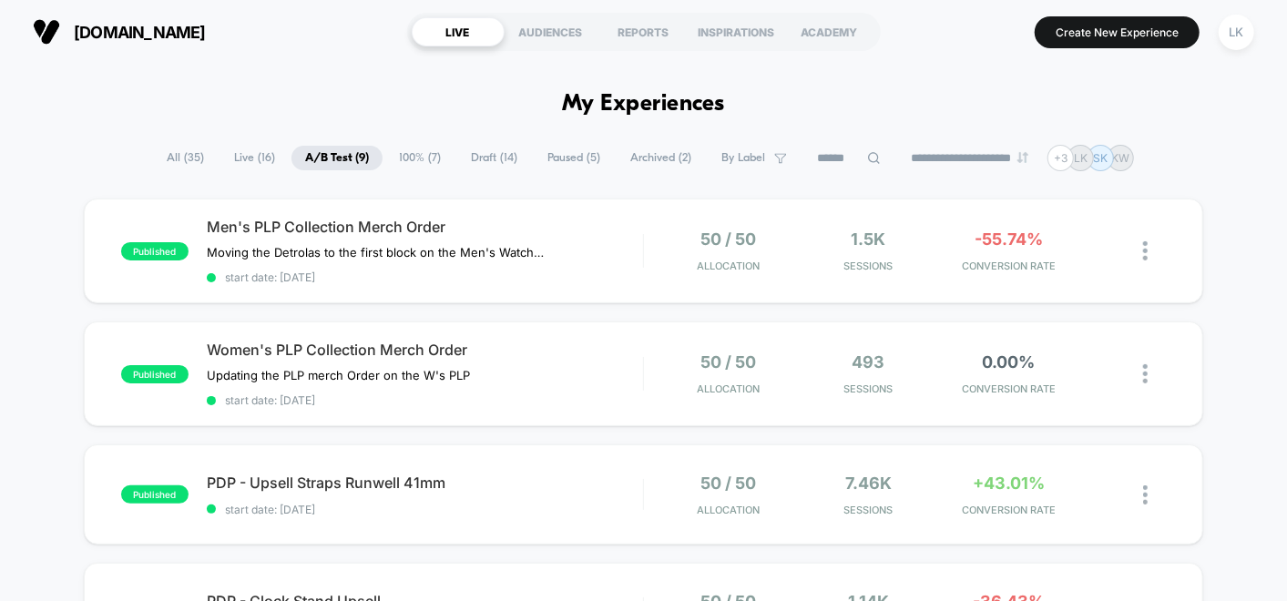
click at [495, 156] on span "Draft ( 14 )" at bounding box center [494, 158] width 74 height 25
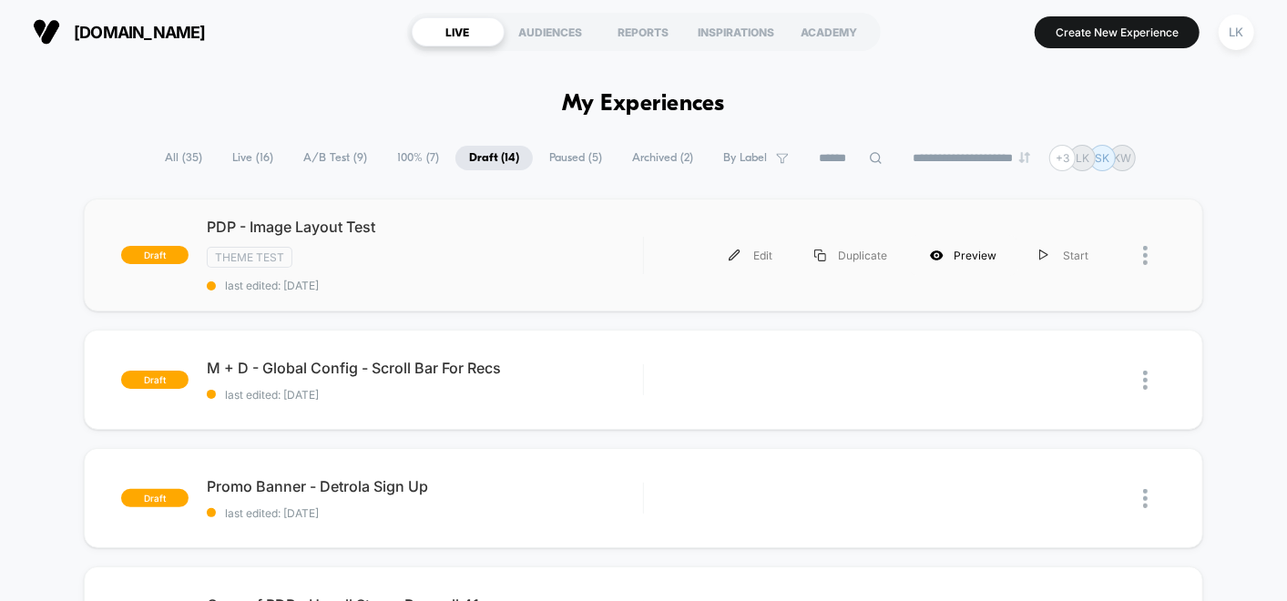
click at [954, 247] on div "Preview" at bounding box center [963, 255] width 109 height 41
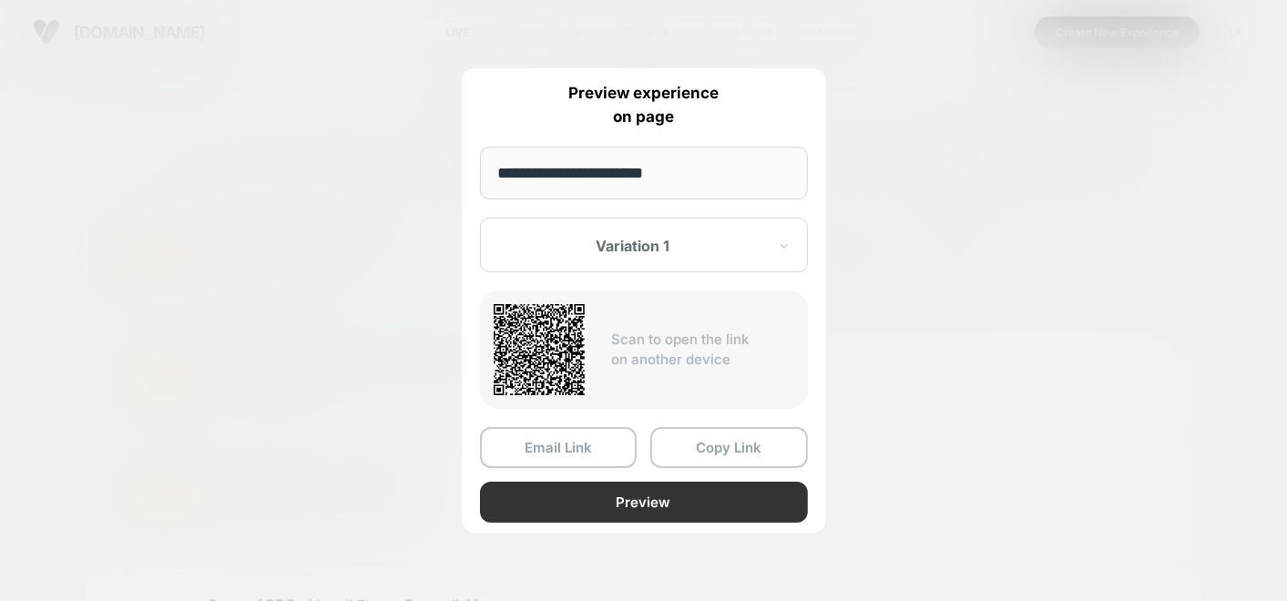
click at [628, 495] on button "Preview" at bounding box center [644, 502] width 328 height 41
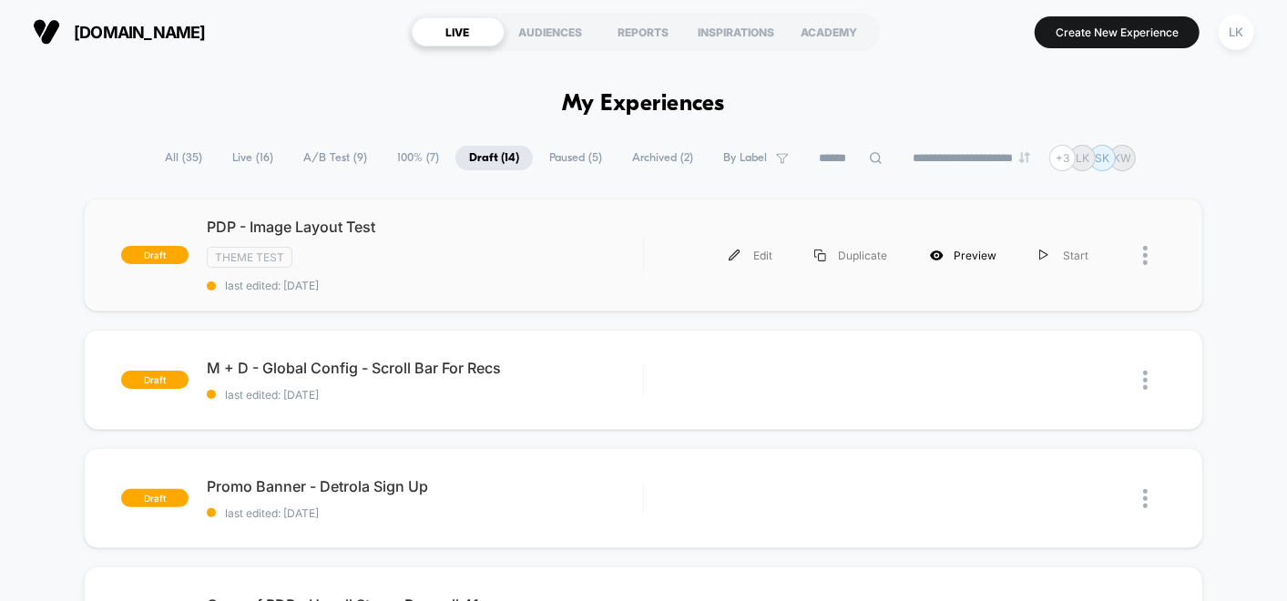
click at [981, 257] on div "Preview" at bounding box center [963, 255] width 109 height 41
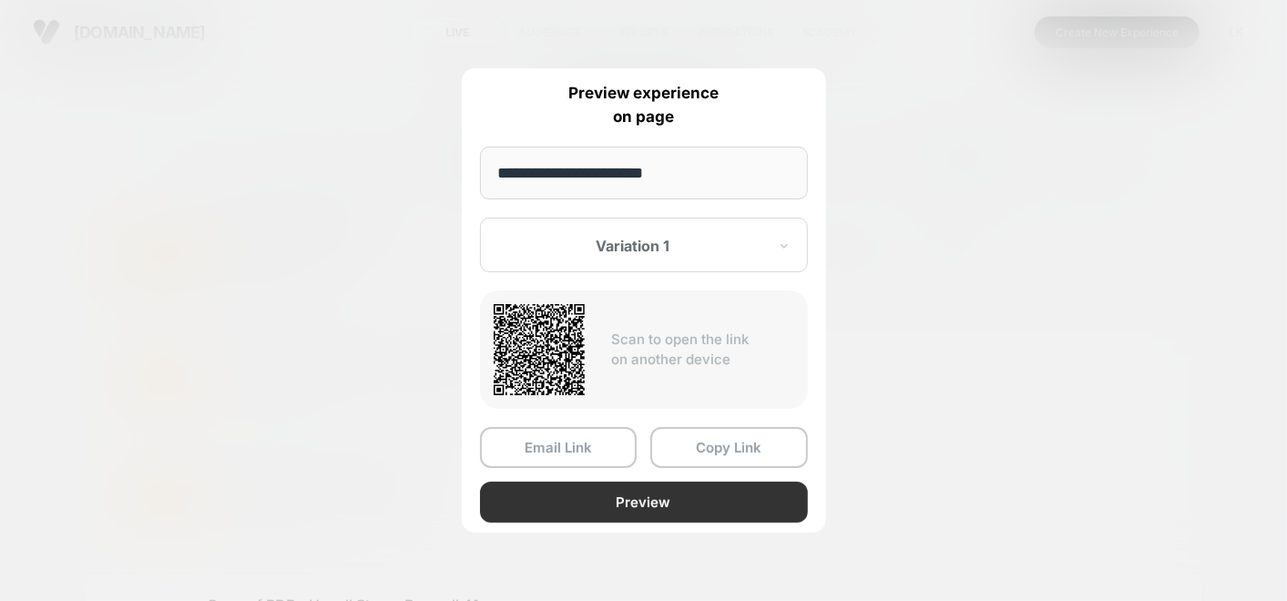
click at [649, 490] on button "Preview" at bounding box center [644, 502] width 328 height 41
